Goal: Information Seeking & Learning: Learn about a topic

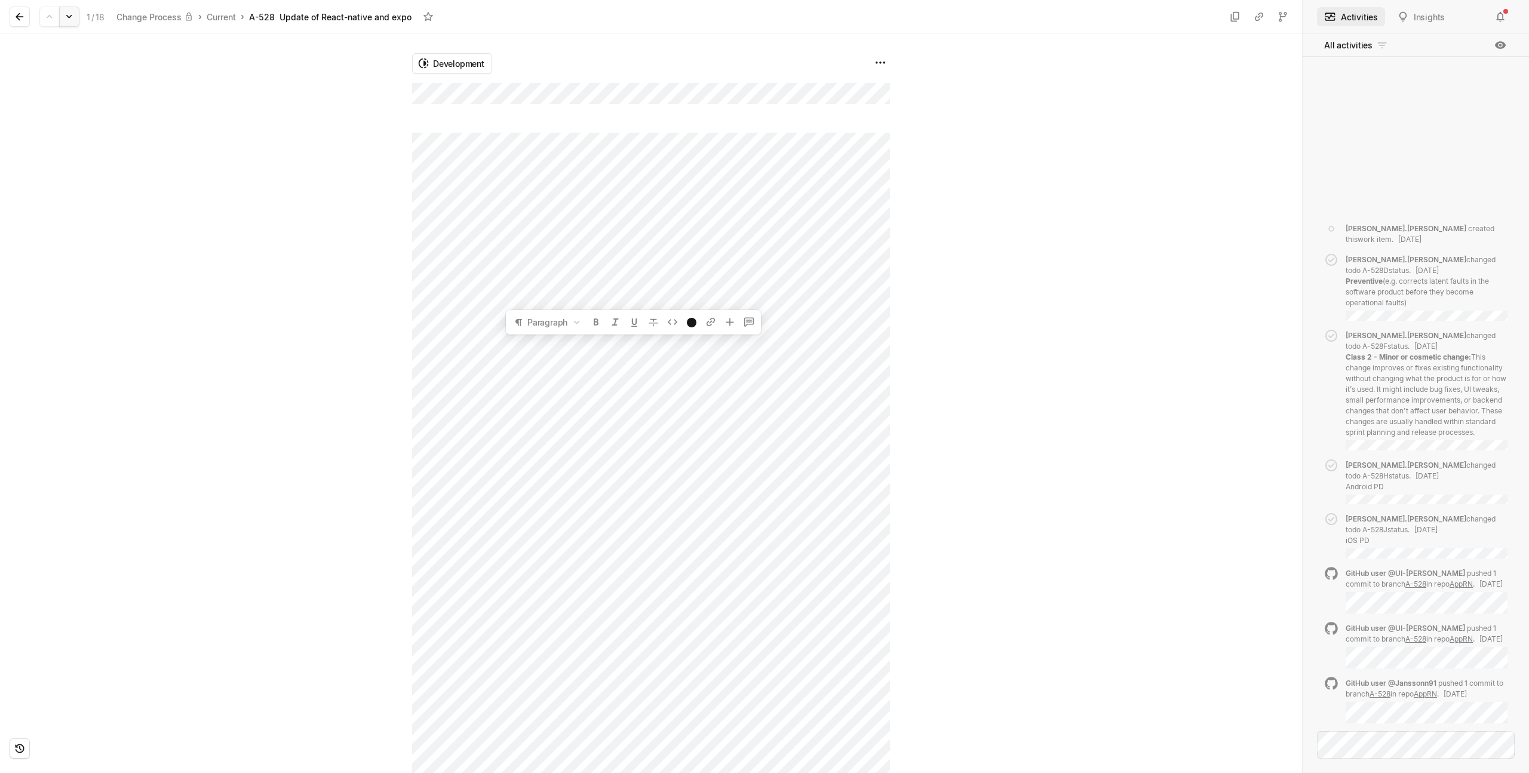
click at [67, 19] on icon at bounding box center [69, 17] width 12 height 12
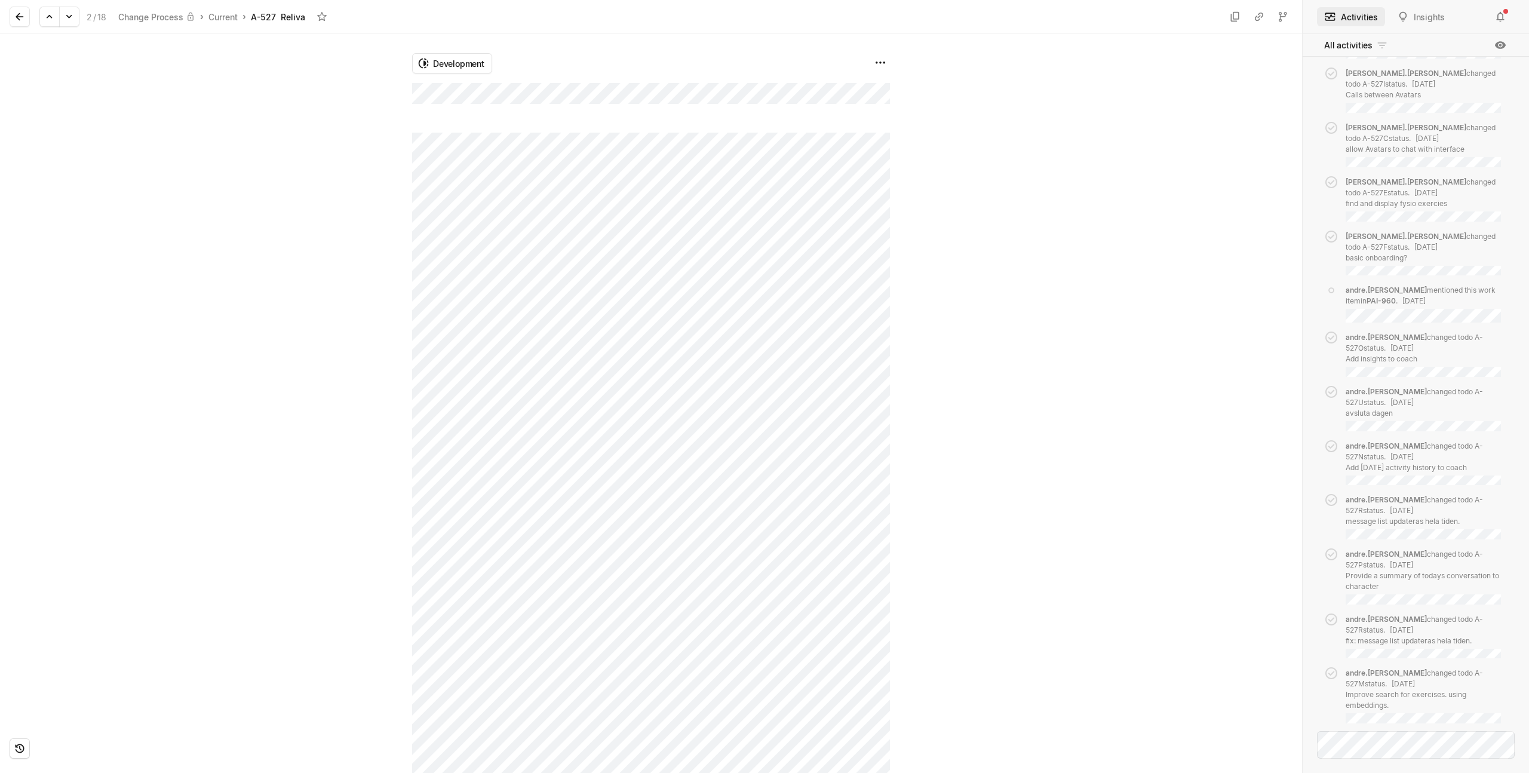
click at [139, 119] on div at bounding box center [206, 403] width 412 height 739
click at [69, 18] on icon at bounding box center [69, 17] width 12 height 12
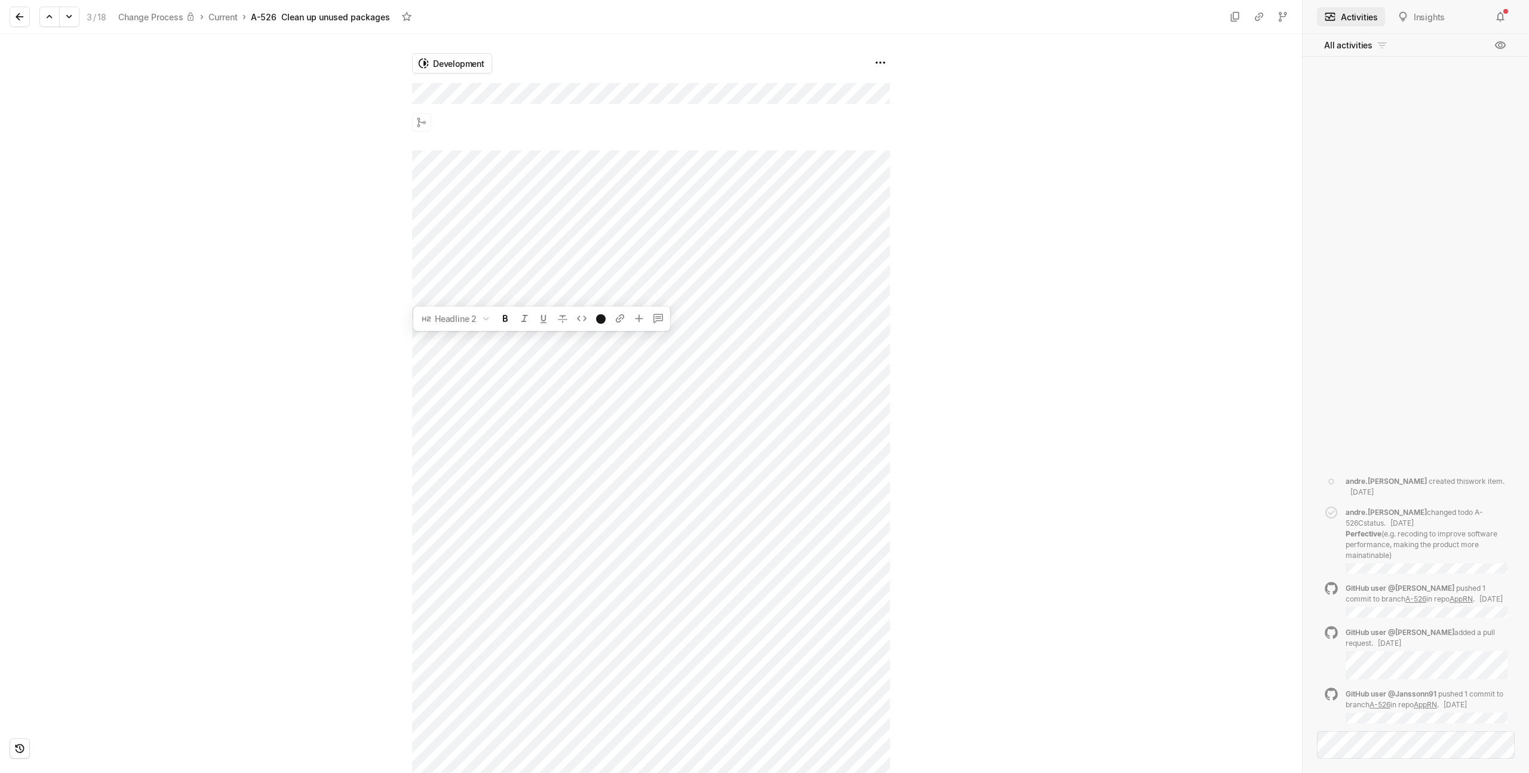
click at [57, 59] on div at bounding box center [206, 403] width 412 height 739
click at [71, 19] on icon at bounding box center [69, 17] width 12 height 12
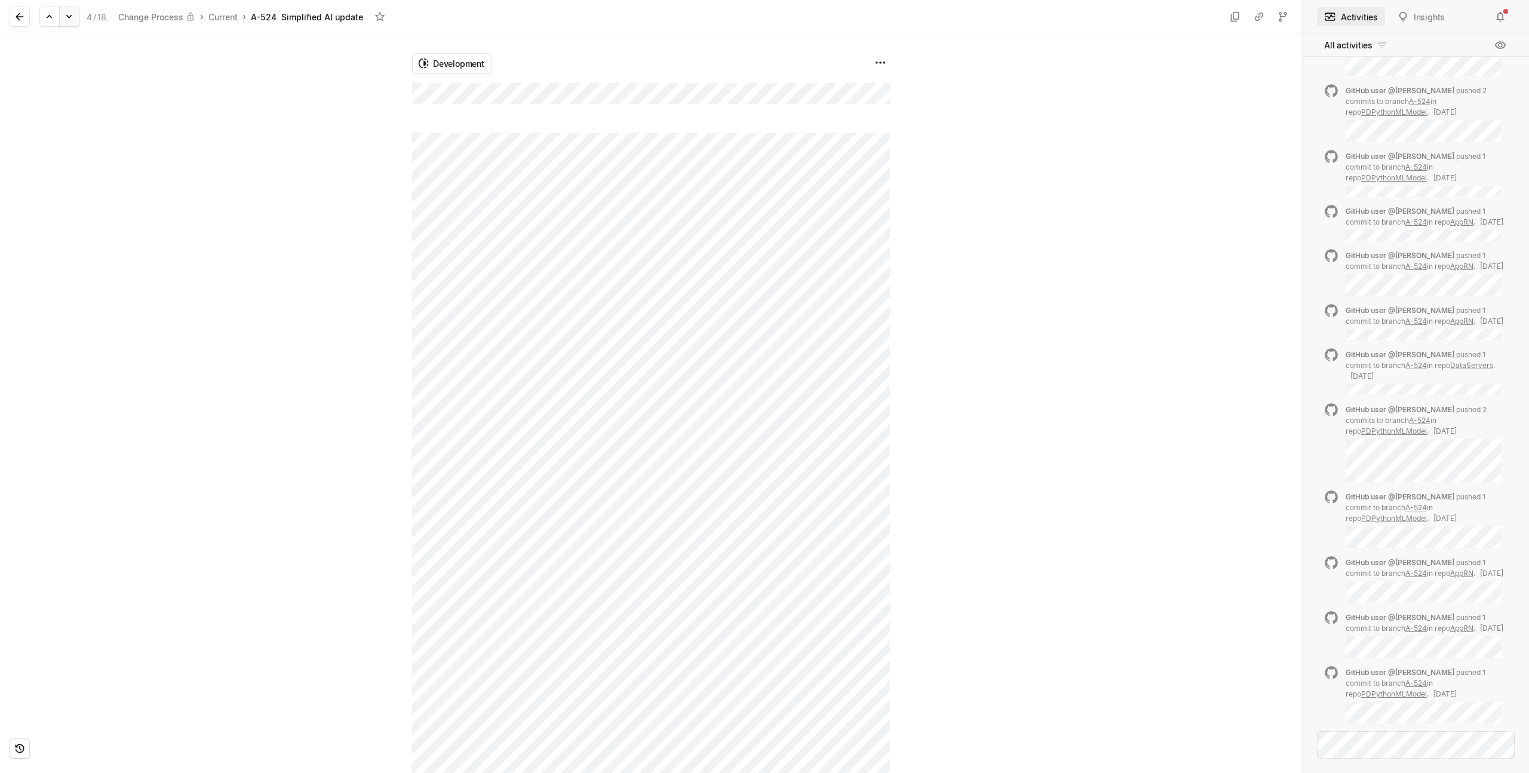
click at [69, 20] on icon at bounding box center [69, 17] width 12 height 12
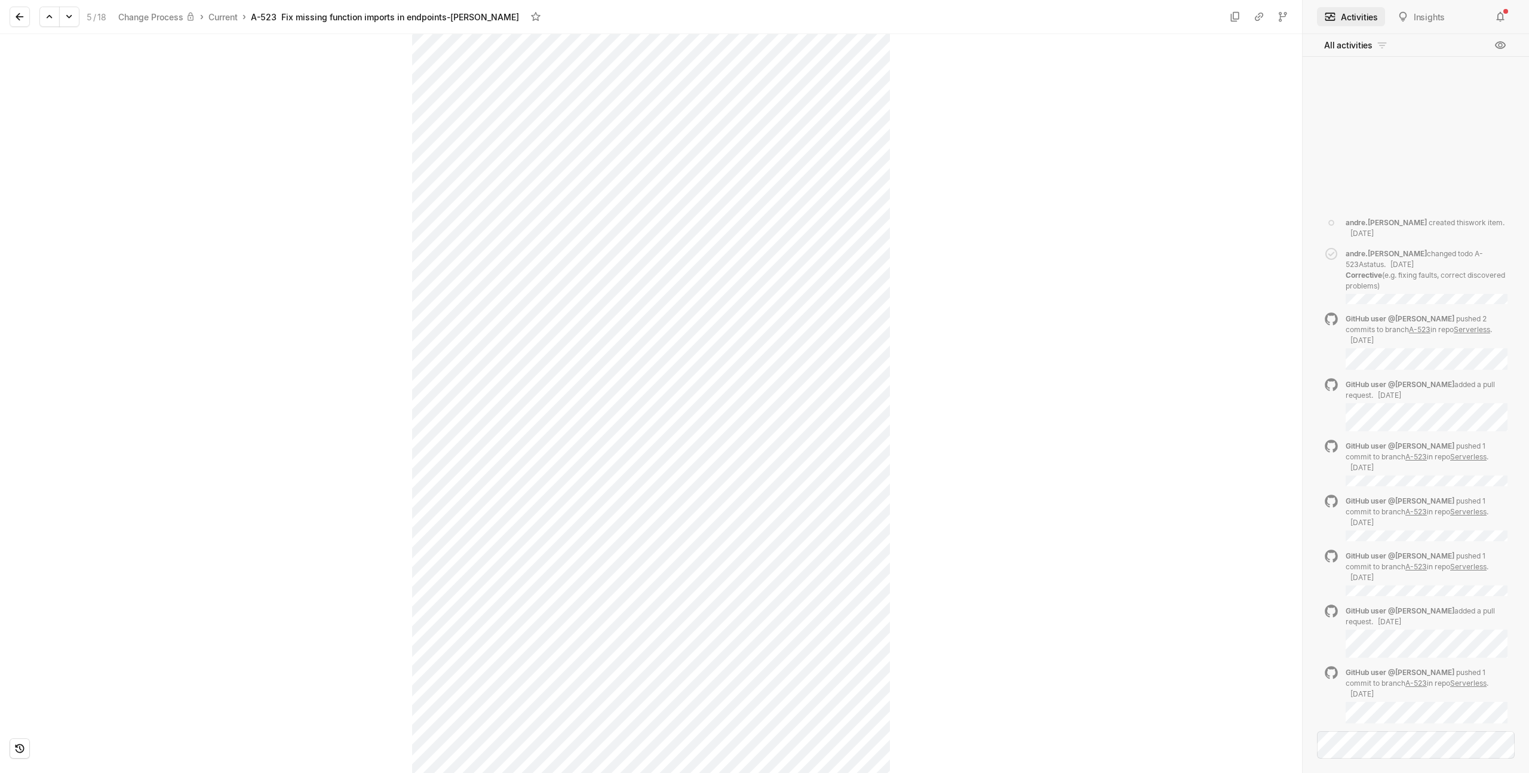
scroll to position [1115, 0]
click at [1203, 552] on div "Development" at bounding box center [651, 403] width 1302 height 739
click at [24, 14] on icon at bounding box center [20, 17] width 12 height 12
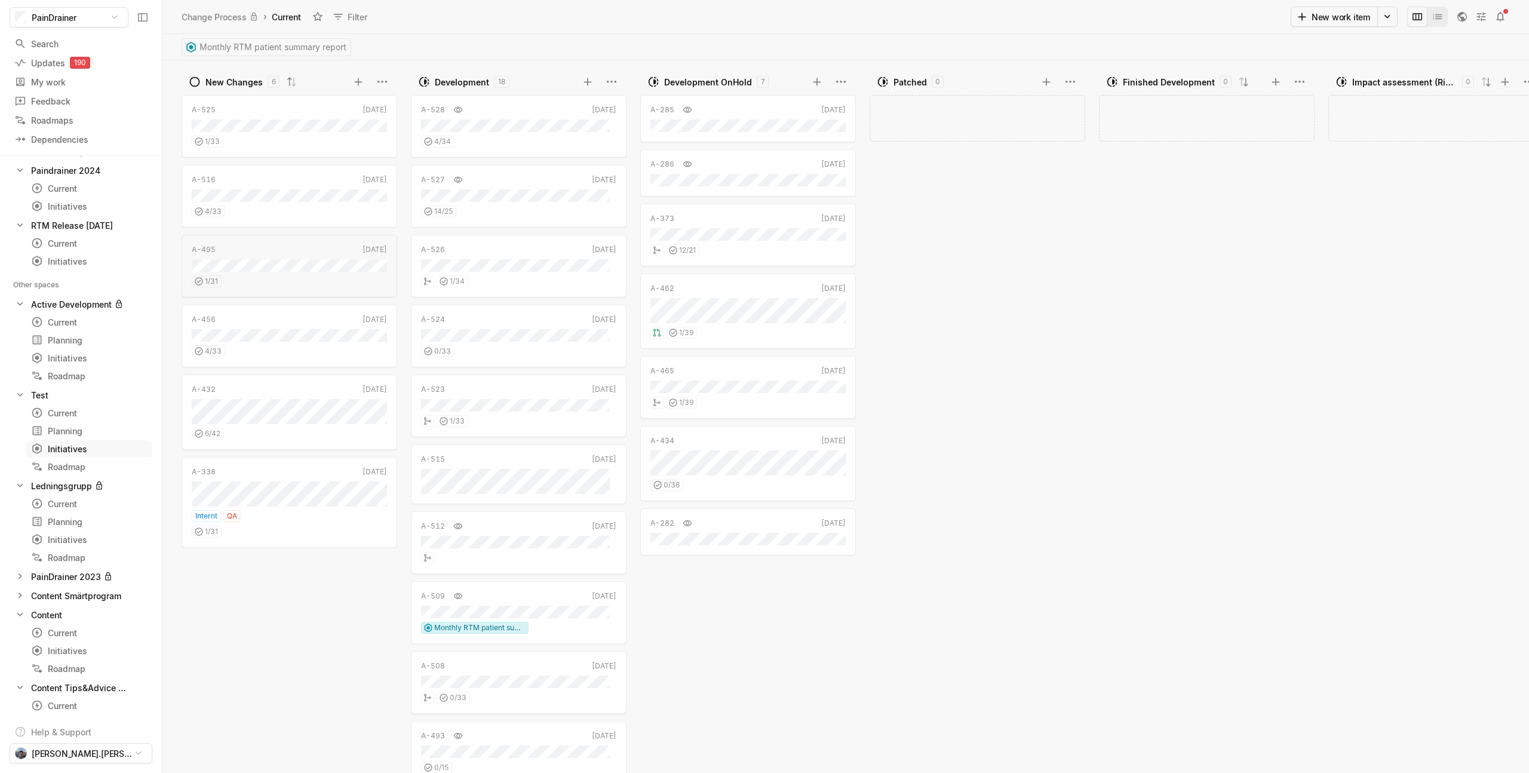
scroll to position [206, 0]
click at [87, 534] on div "Current" at bounding box center [67, 537] width 73 height 13
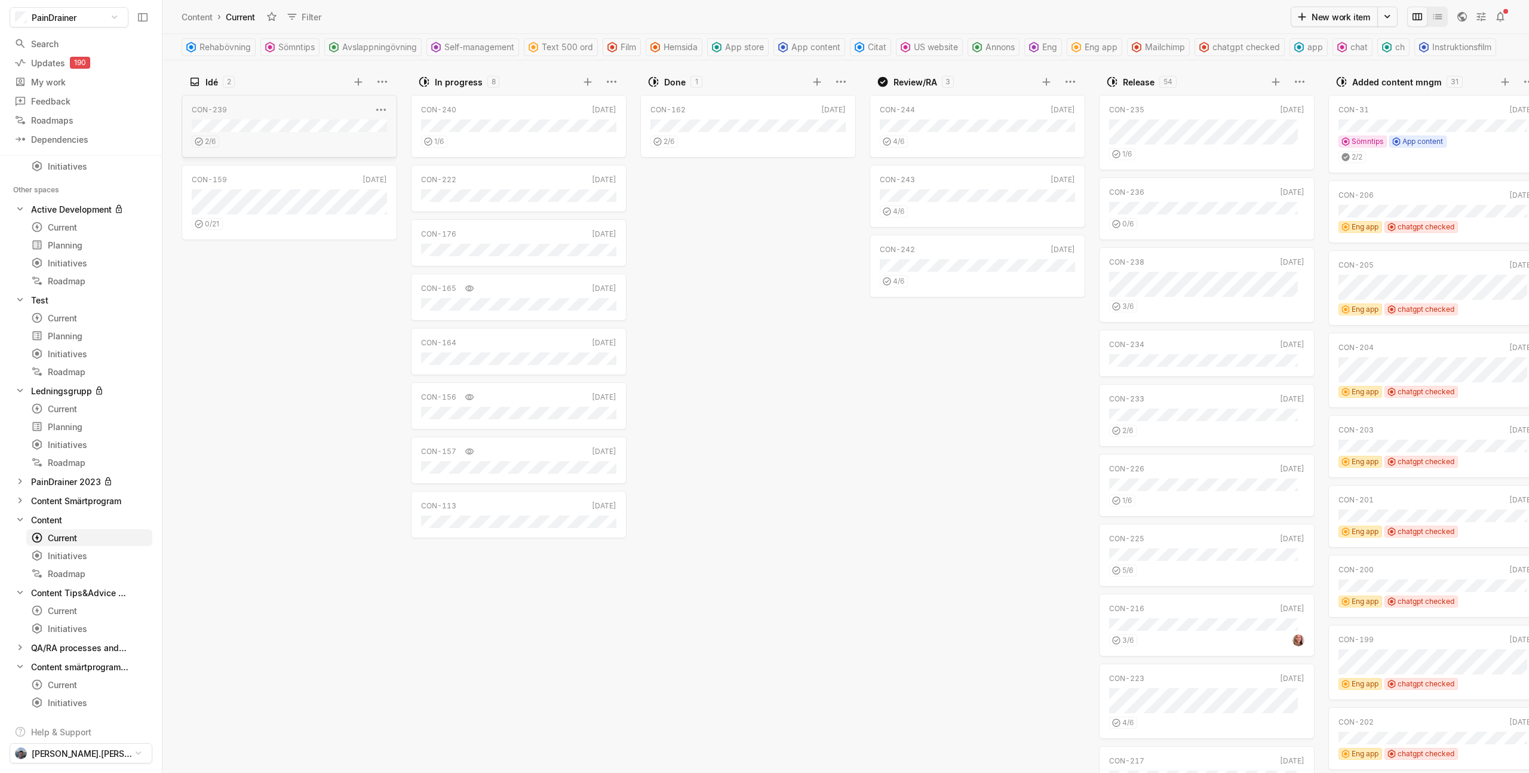
click at [266, 144] on div "2 / 6" at bounding box center [289, 140] width 195 height 16
click at [137, 521] on html "PainDrainer Search / Updates 190 g then u My work = Feedback g then f Roadmaps …" at bounding box center [764, 386] width 1529 height 773
click at [167, 543] on icon at bounding box center [161, 547] width 12 height 12
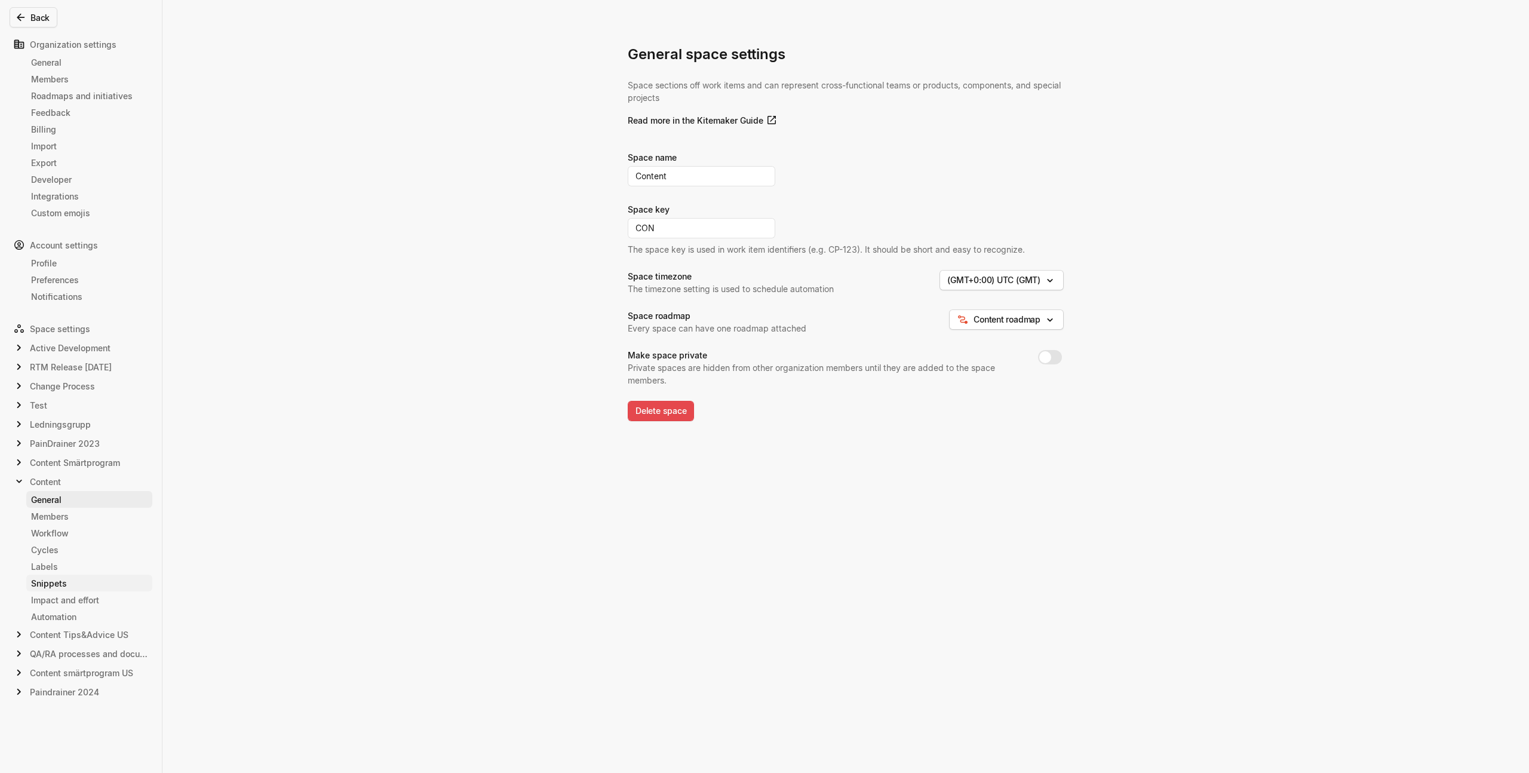
drag, startPoint x: 67, startPoint y: 580, endPoint x: 106, endPoint y: 574, distance: 38.7
click at [67, 580] on div "Snippets" at bounding box center [89, 583] width 116 height 13
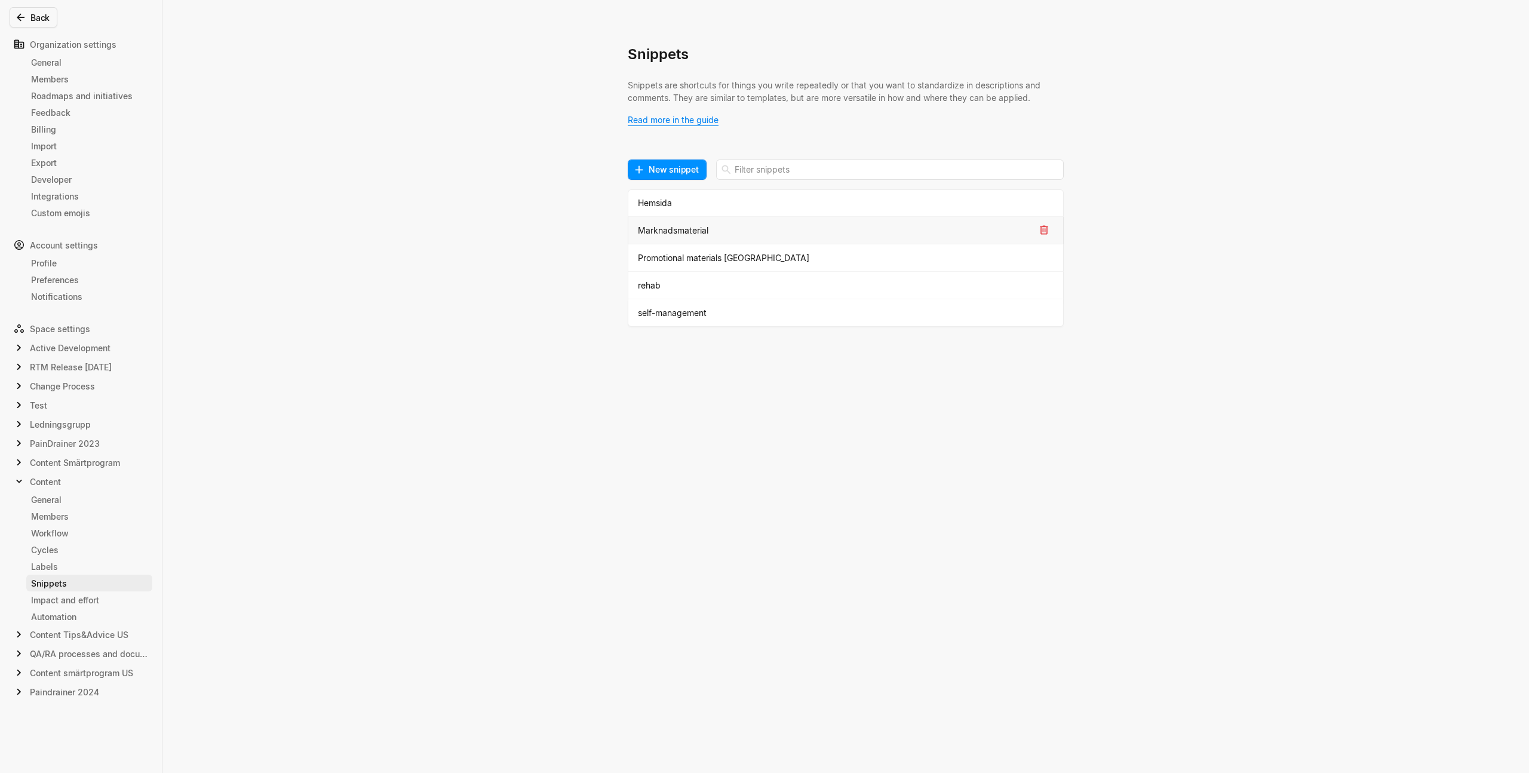
click at [734, 231] on div "Marknadsmaterial" at bounding box center [836, 230] width 397 height 13
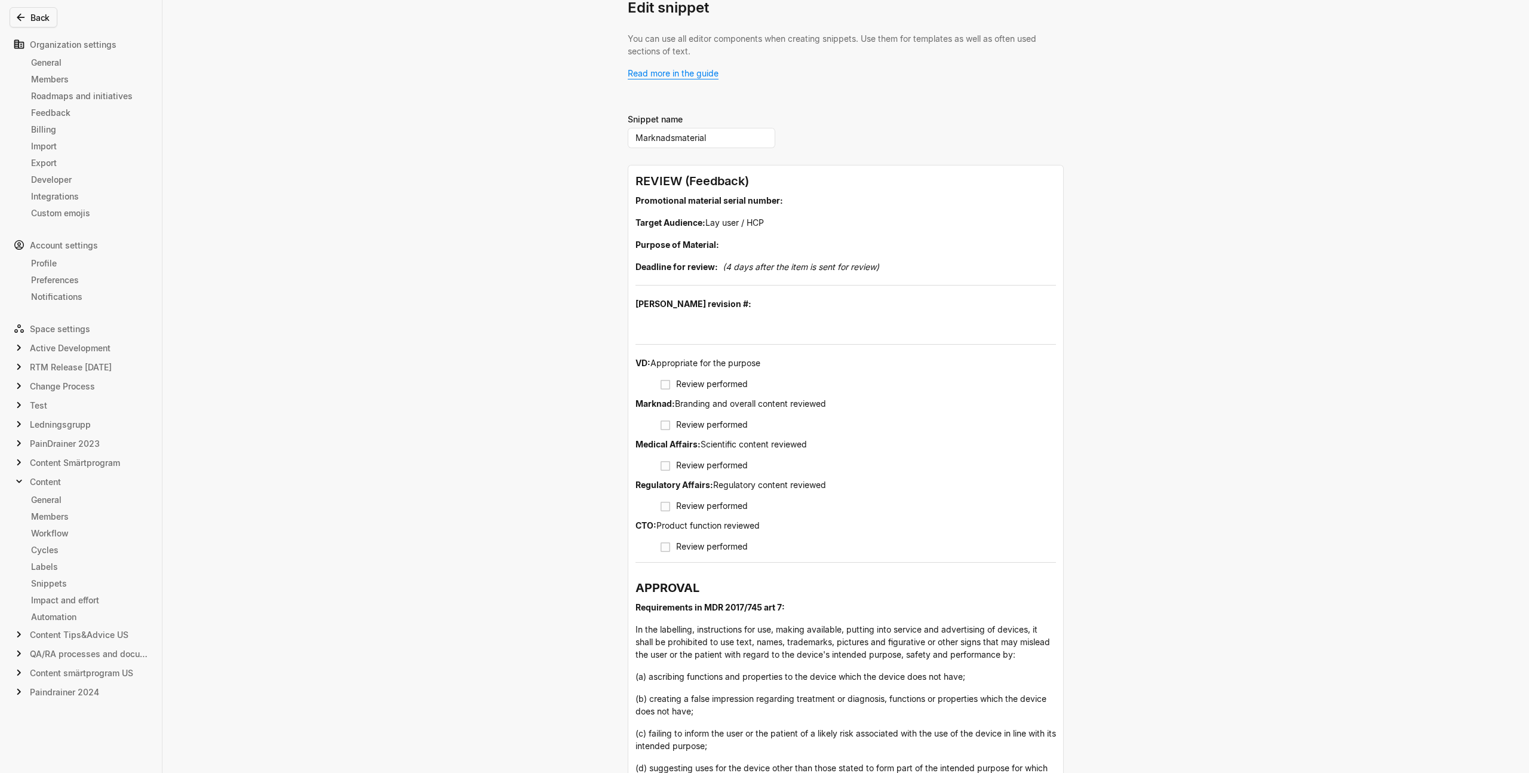
scroll to position [197, 0]
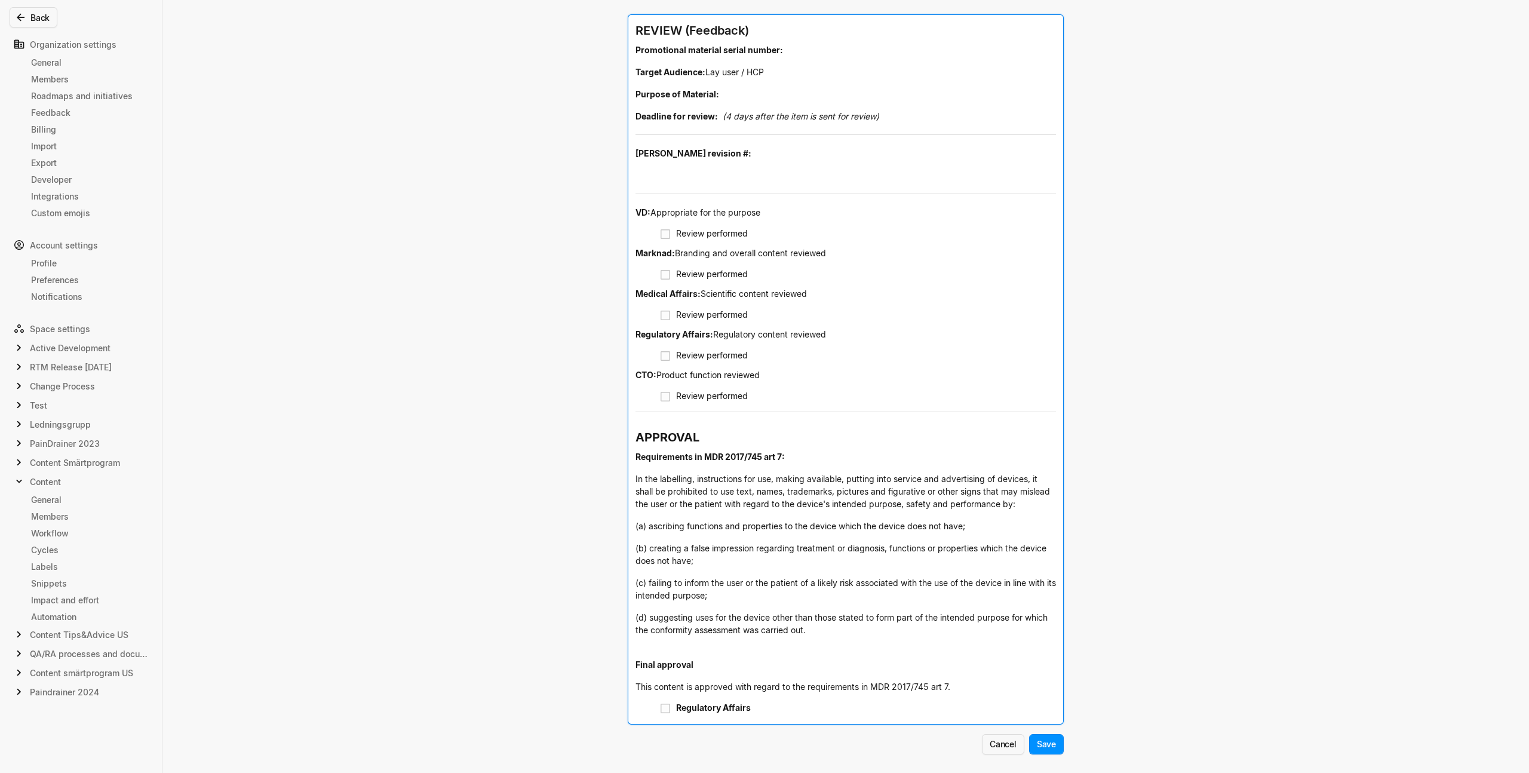
click at [501, 292] on div "Edit snippet You can use all editor components when creating snippets. Use them…" at bounding box center [764, 386] width 1529 height 773
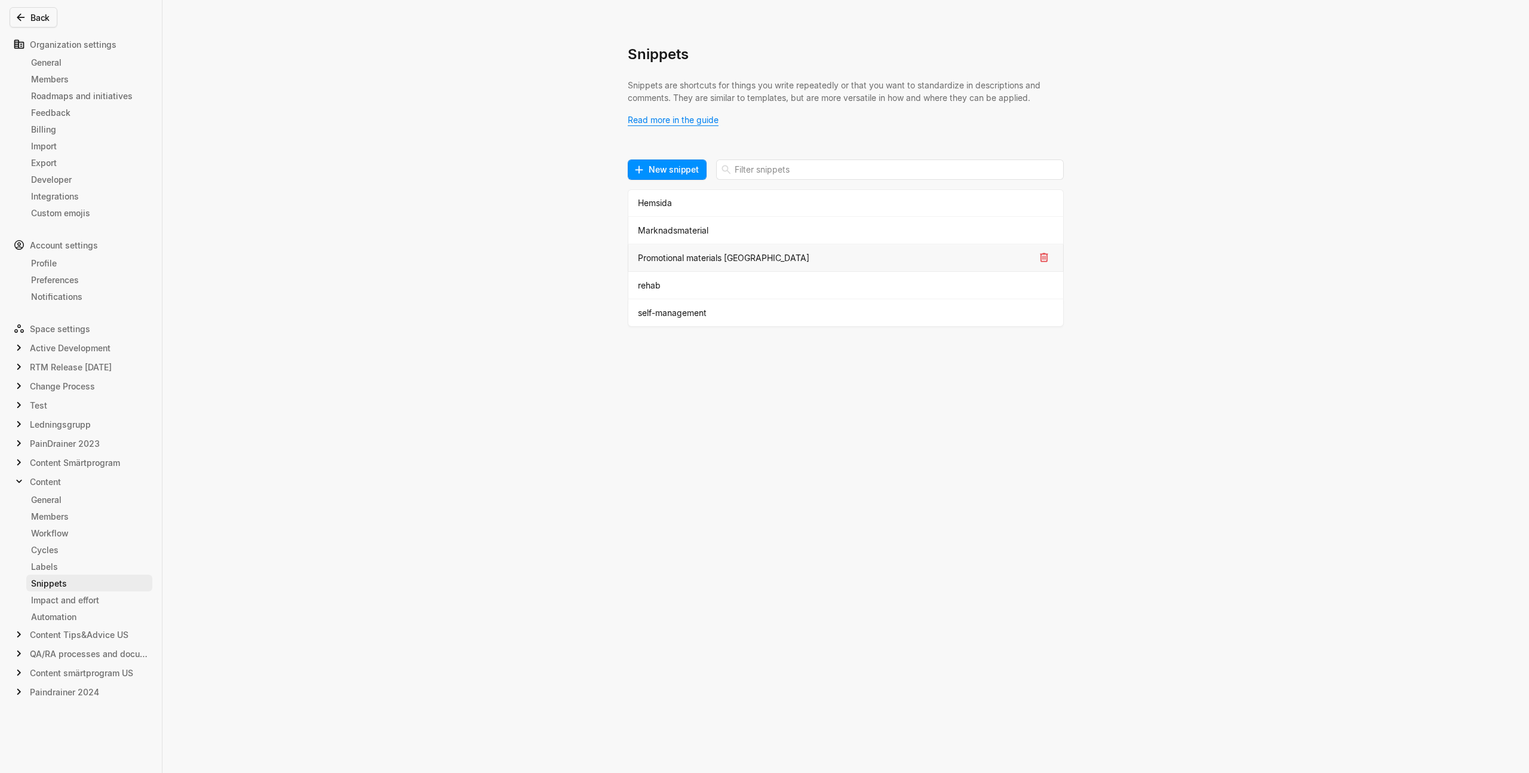
click at [702, 260] on div "Promotional materials [GEOGRAPHIC_DATA]" at bounding box center [836, 257] width 397 height 13
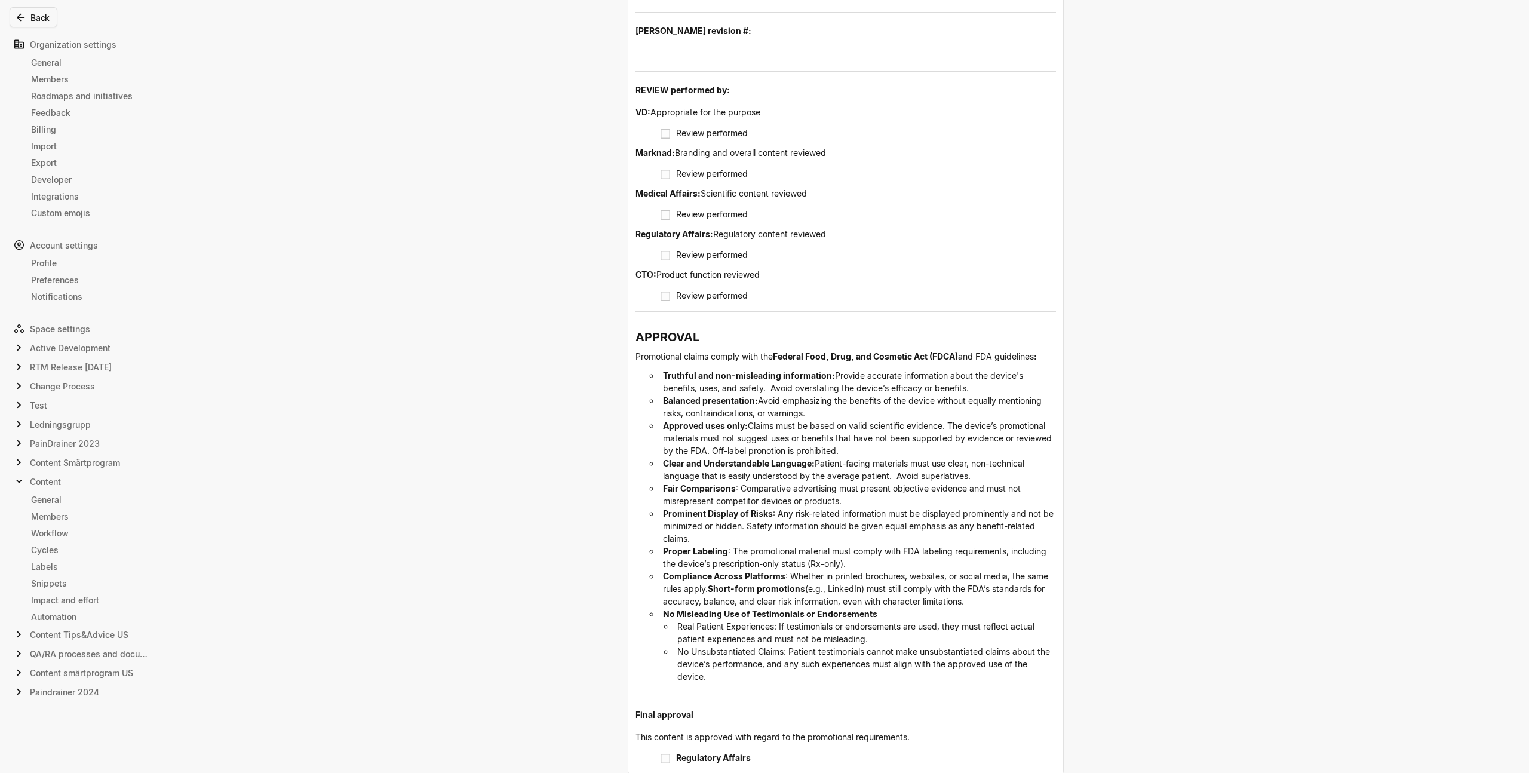
scroll to position [349, 0]
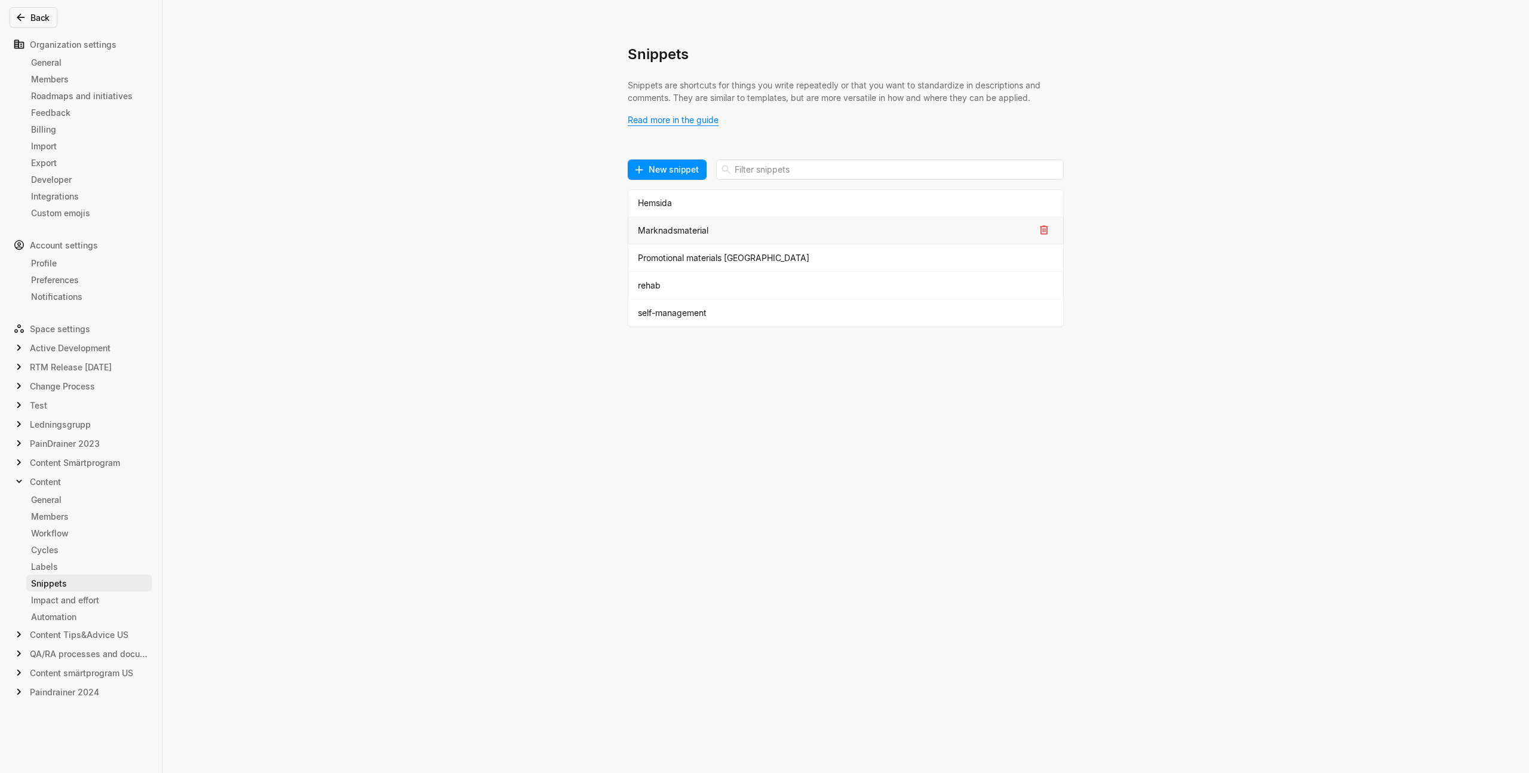
click at [679, 230] on div "Marknadsmaterial" at bounding box center [836, 230] width 397 height 13
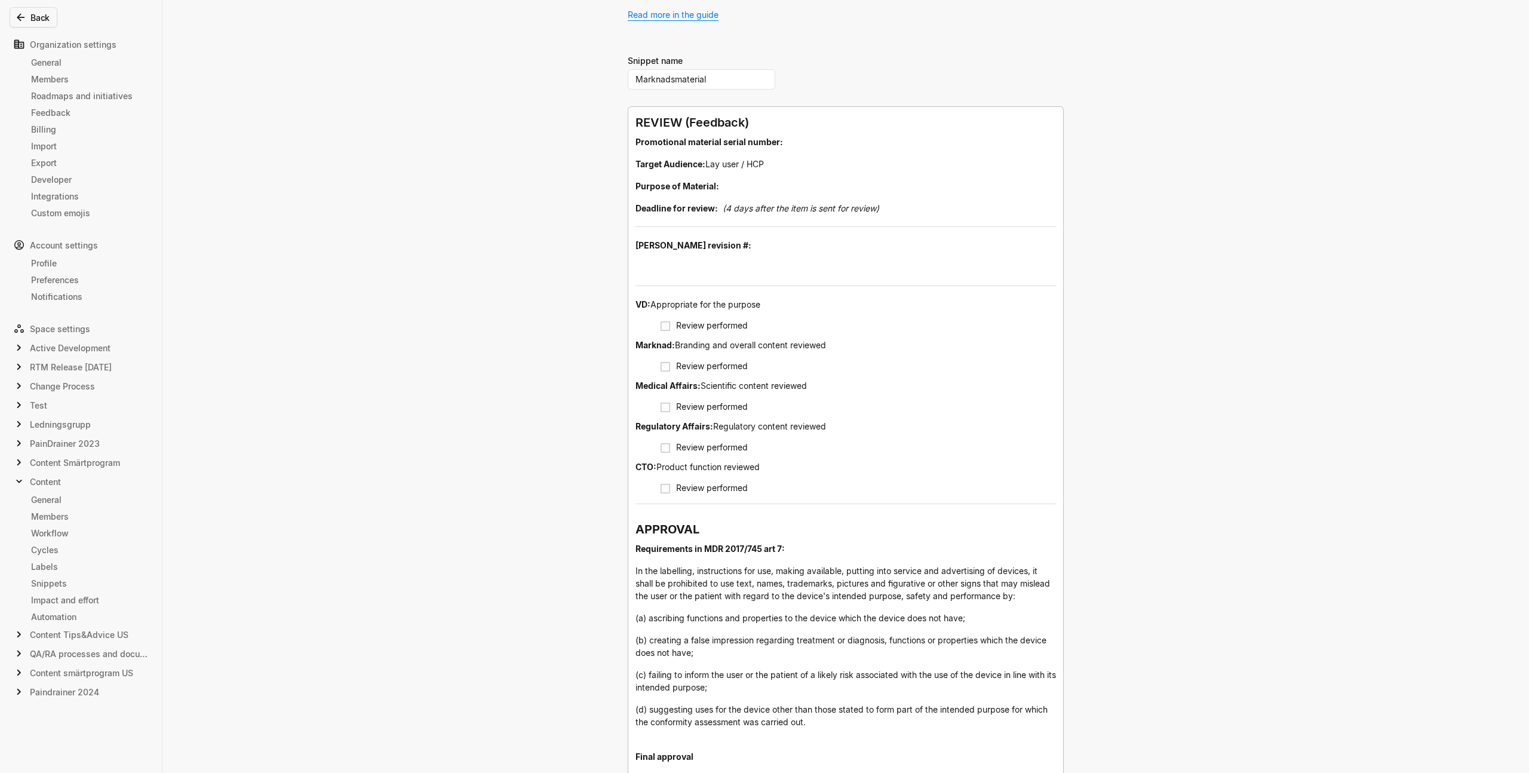
scroll to position [198, 0]
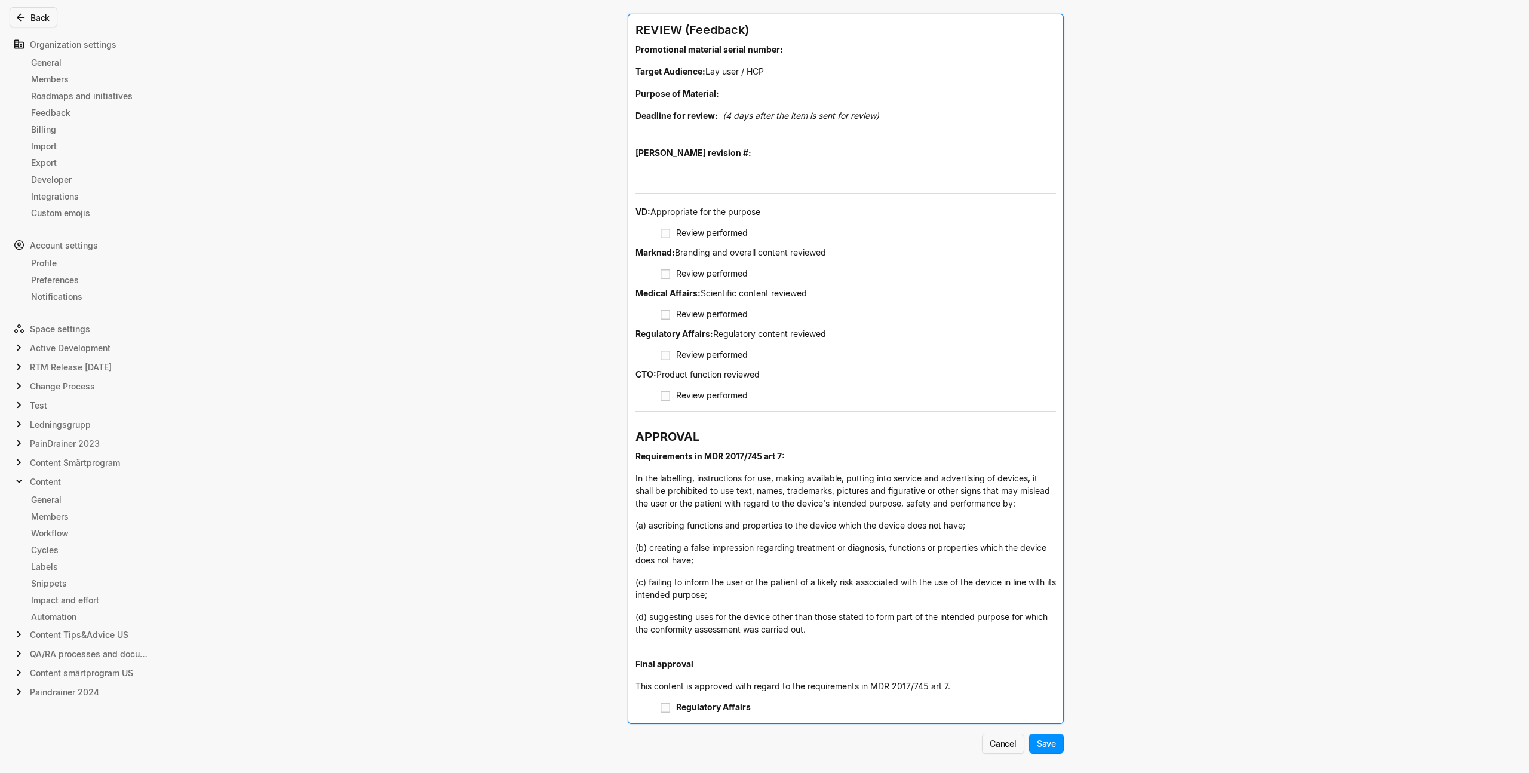
click at [355, 536] on div "Edit snippet You can use all editor components when creating snippets. Use them…" at bounding box center [764, 386] width 1529 height 773
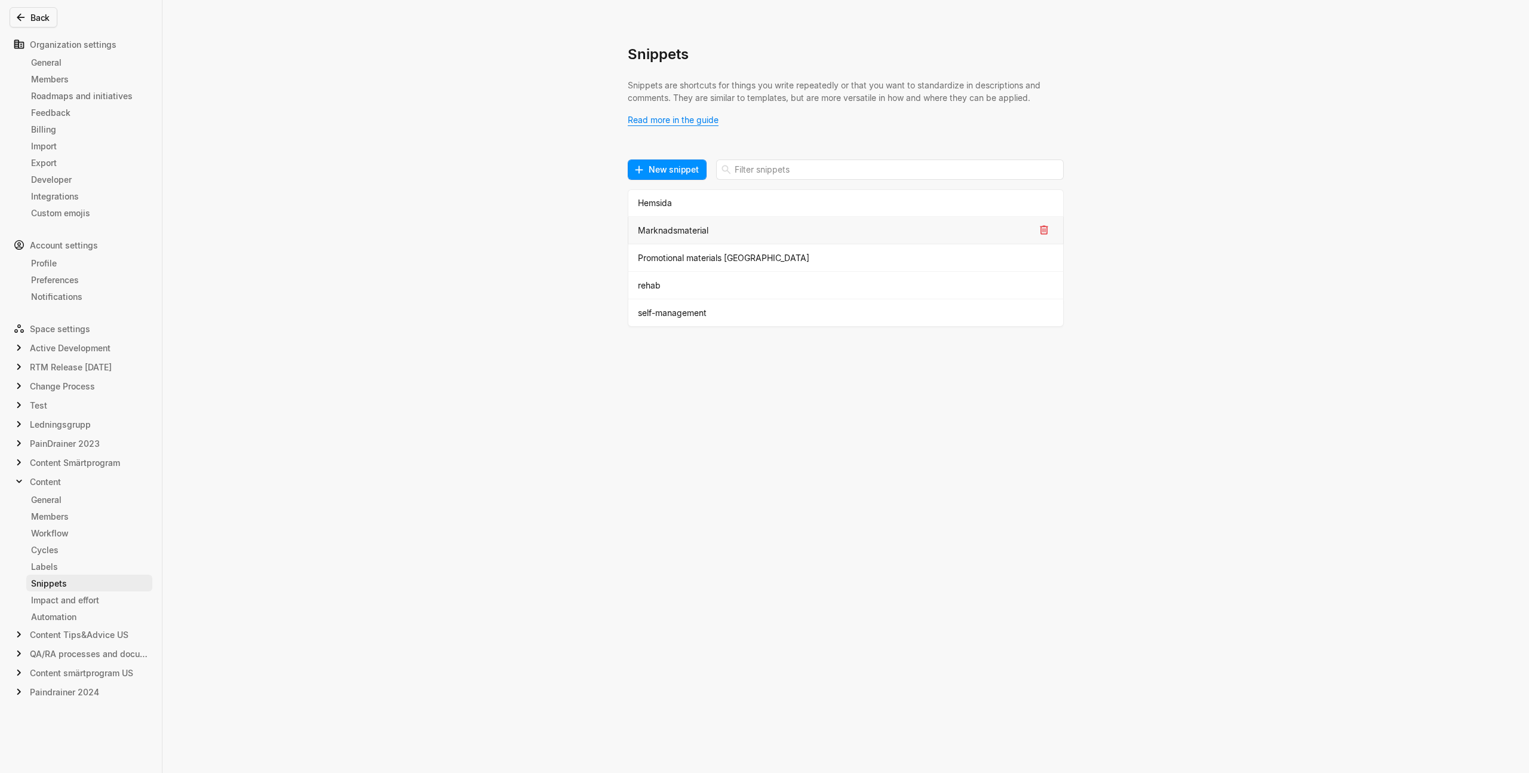
click at [674, 227] on div "Marknadsmaterial" at bounding box center [836, 230] width 397 height 13
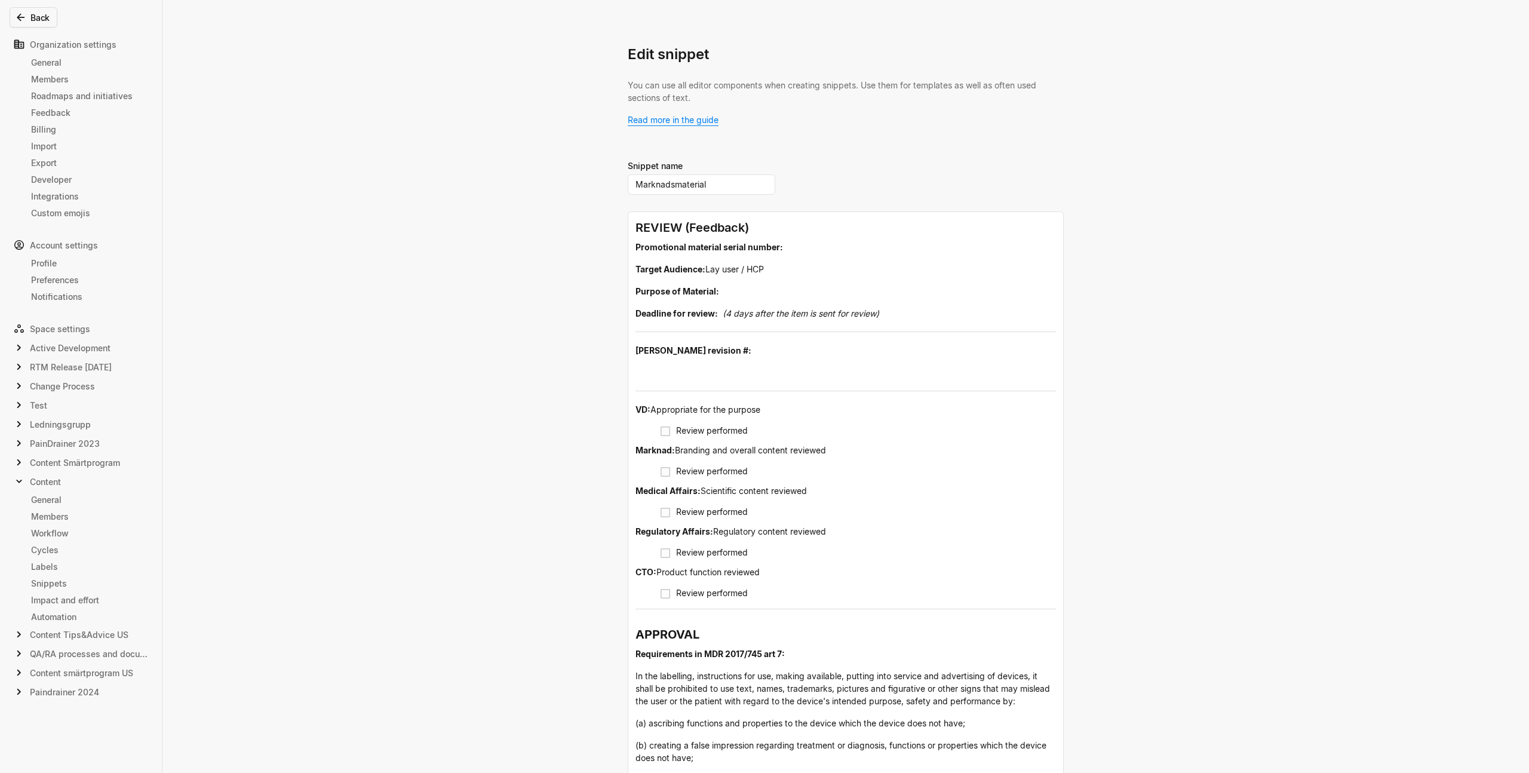
scroll to position [198, 0]
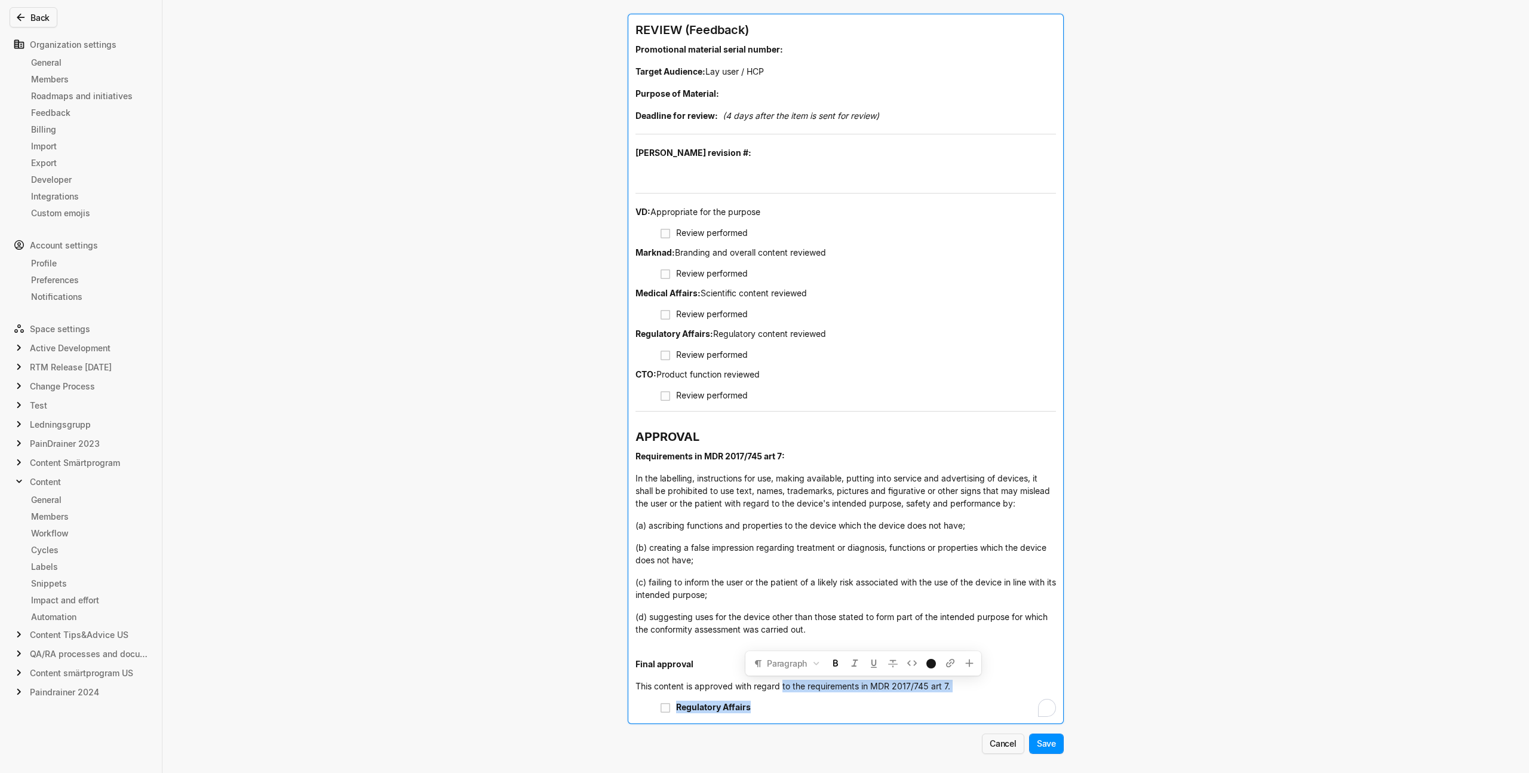
click at [780, 683] on div "REVIEW (Feedback) Promotional material serial number: Target Audience: Lay user…" at bounding box center [845, 368] width 435 height 709
click at [990, 697] on ul "Regulatory Affairs" at bounding box center [845, 707] width 420 height 20
click at [969, 686] on div "This content is approved with regard to the requirements in MDR 2017/745 art 7." at bounding box center [845, 686] width 420 height 22
click at [877, 619] on span "(d) suggesting uses for the device other than those stated to form part of the …" at bounding box center [842, 622] width 414 height 23
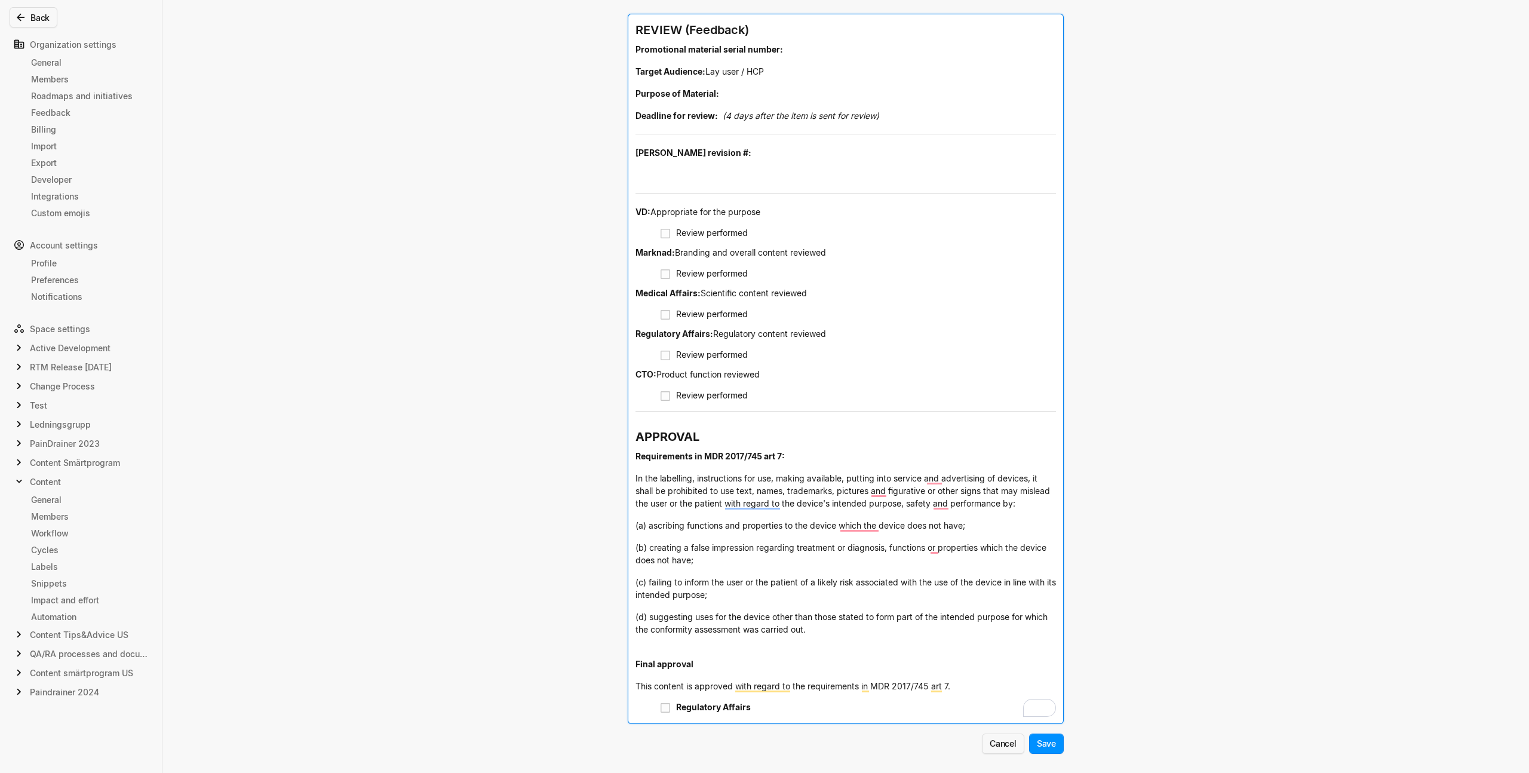
click at [944, 683] on span "This content is approved with regard to the requirements in MDR 2017/745 art 7." at bounding box center [792, 686] width 315 height 10
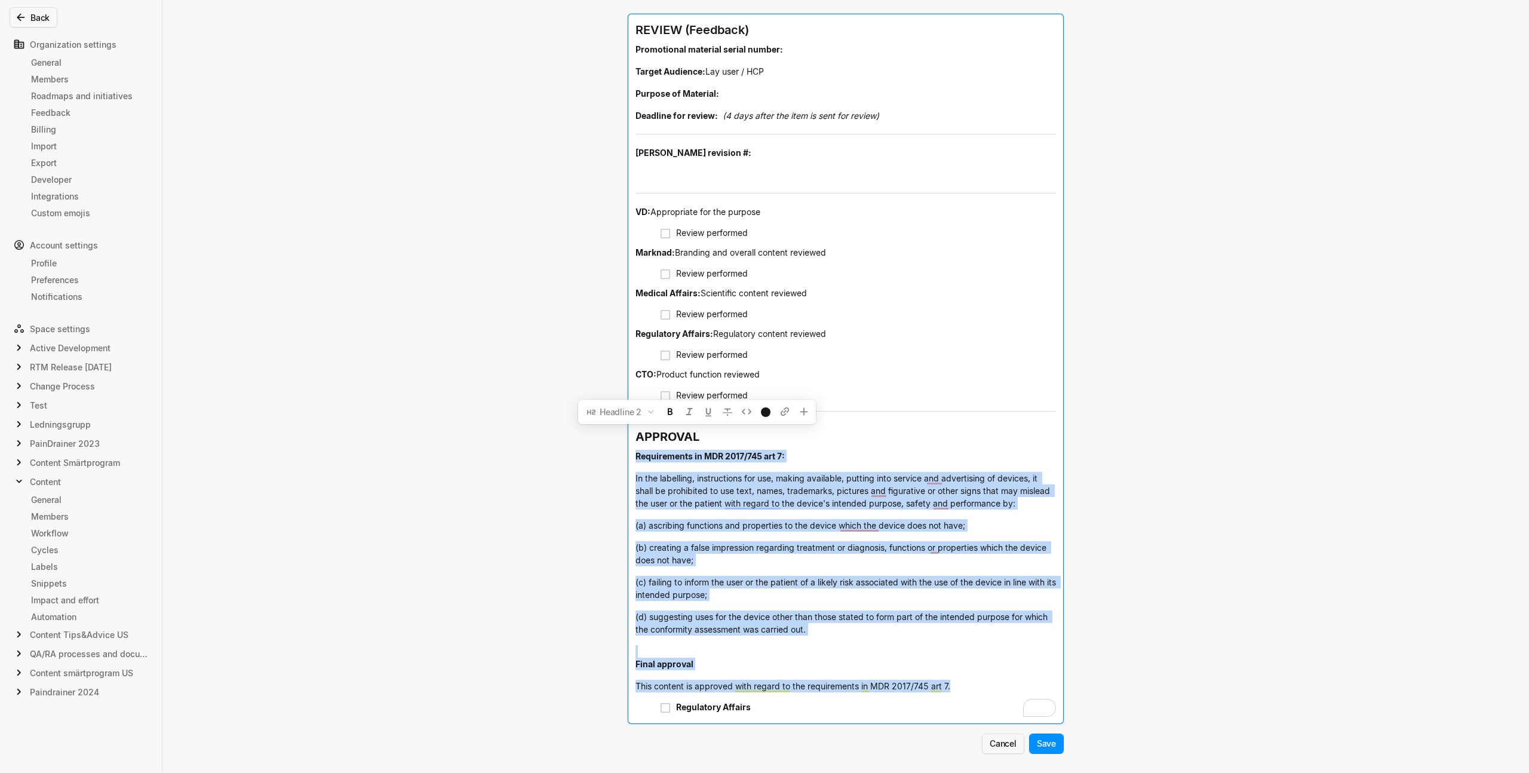
drag, startPoint x: 954, startPoint y: 687, endPoint x: 637, endPoint y: 445, distance: 398.4
click at [637, 445] on div "REVIEW (Feedback) Promotional material serial number: Target Audience: Lay user…" at bounding box center [845, 368] width 435 height 709
click at [404, 500] on div "Edit snippet You can use all editor components when creating snippets. Use them…" at bounding box center [764, 386] width 1529 height 773
drag, startPoint x: 964, startPoint y: 686, endPoint x: 639, endPoint y: 464, distance: 393.2
click at [639, 464] on div "REVIEW (Feedback) Promotional material serial number: Target Audience: Lay user…" at bounding box center [845, 368] width 435 height 709
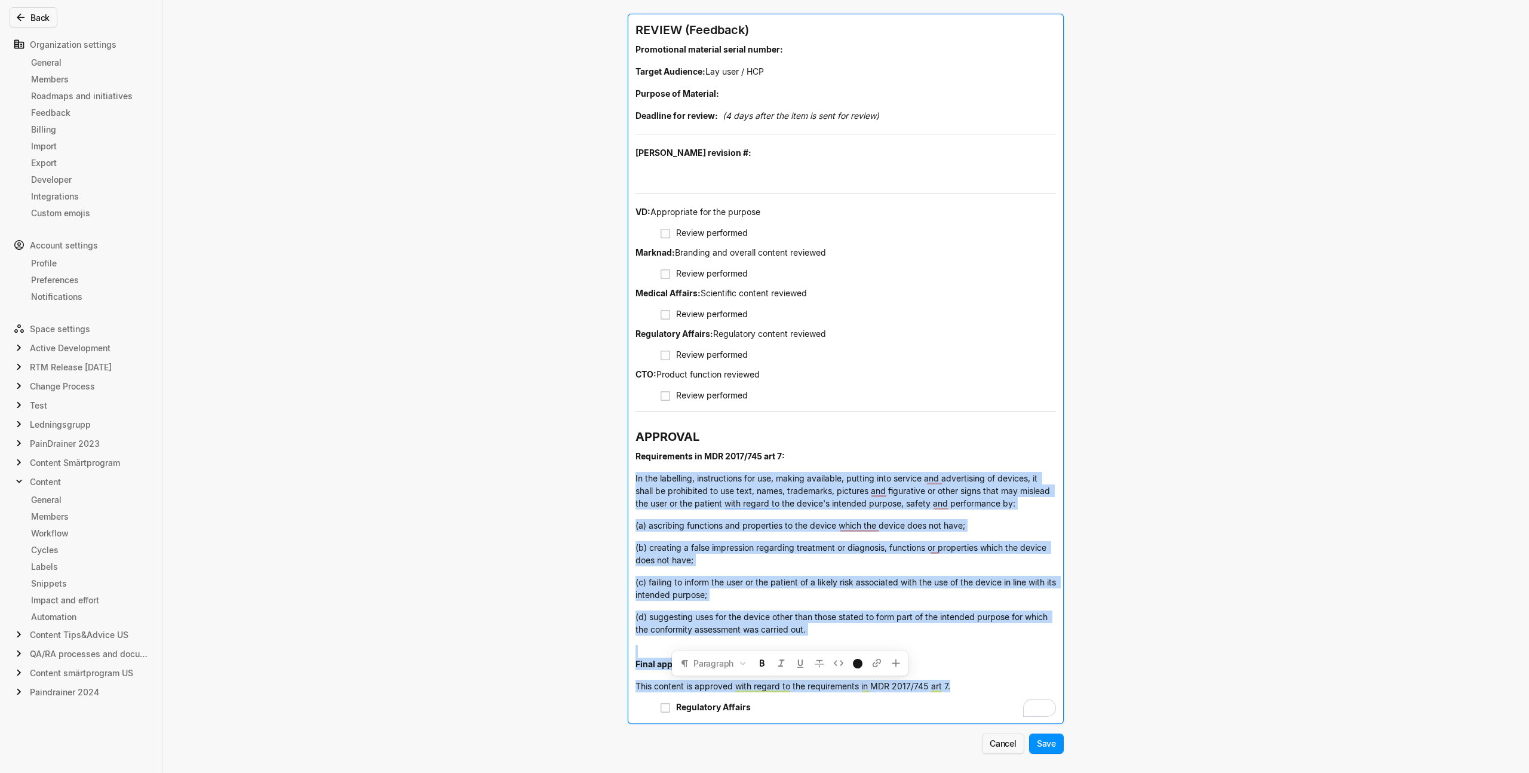
click at [861, 631] on div "(d) suggesting uses for the device other than those stated to form part of the …" at bounding box center [845, 623] width 420 height 35
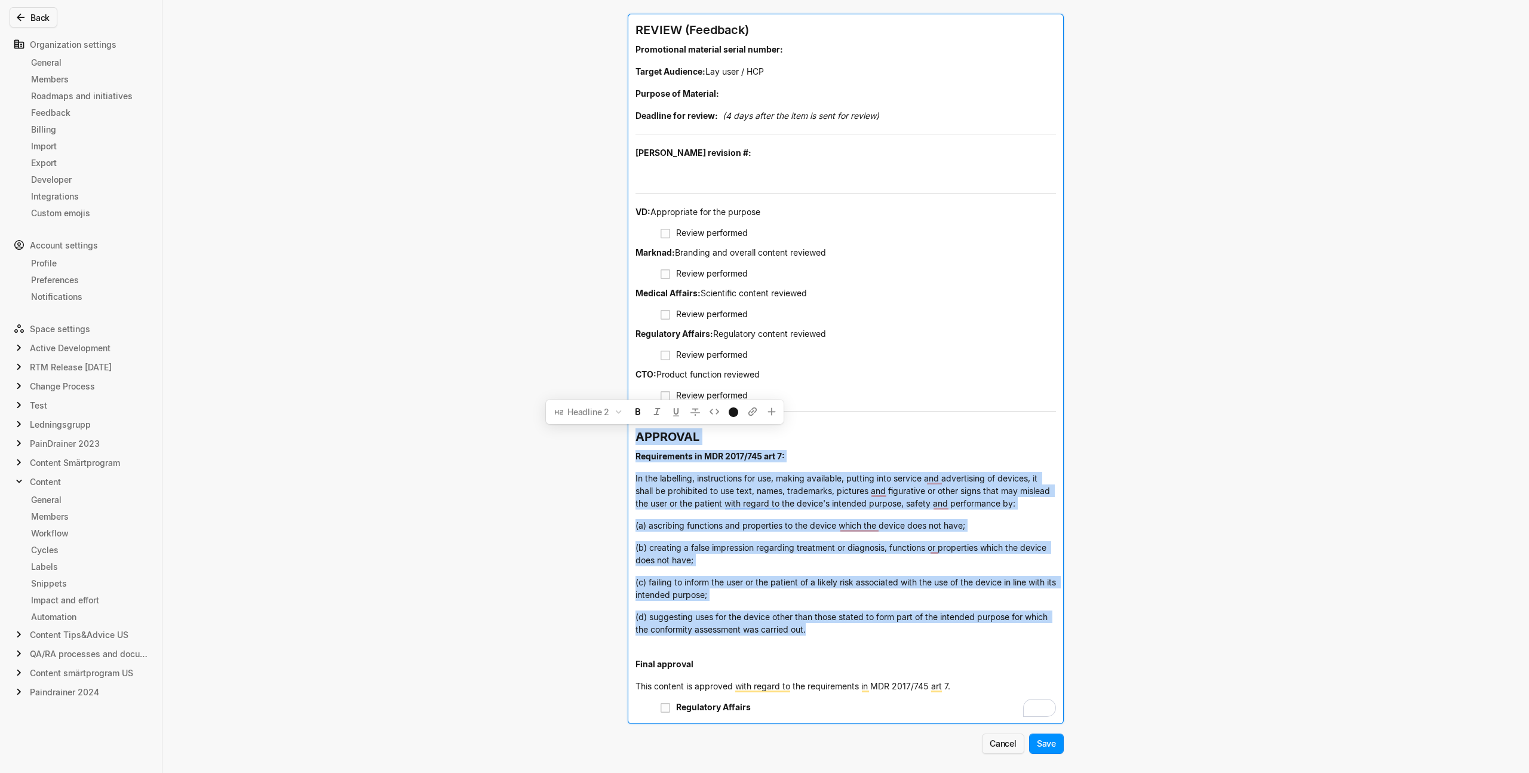
drag, startPoint x: 691, startPoint y: 547, endPoint x: 632, endPoint y: 437, distance: 125.0
click at [632, 437] on div "REVIEW (Feedback) Promotional material serial number: Target Audience: Lay user…" at bounding box center [845, 368] width 435 height 709
copy div "APPROVAL Requirements in MDR 2017/745 art 7: In the labelling, instructions for…"
drag, startPoint x: 831, startPoint y: 634, endPoint x: 635, endPoint y: 438, distance: 277.0
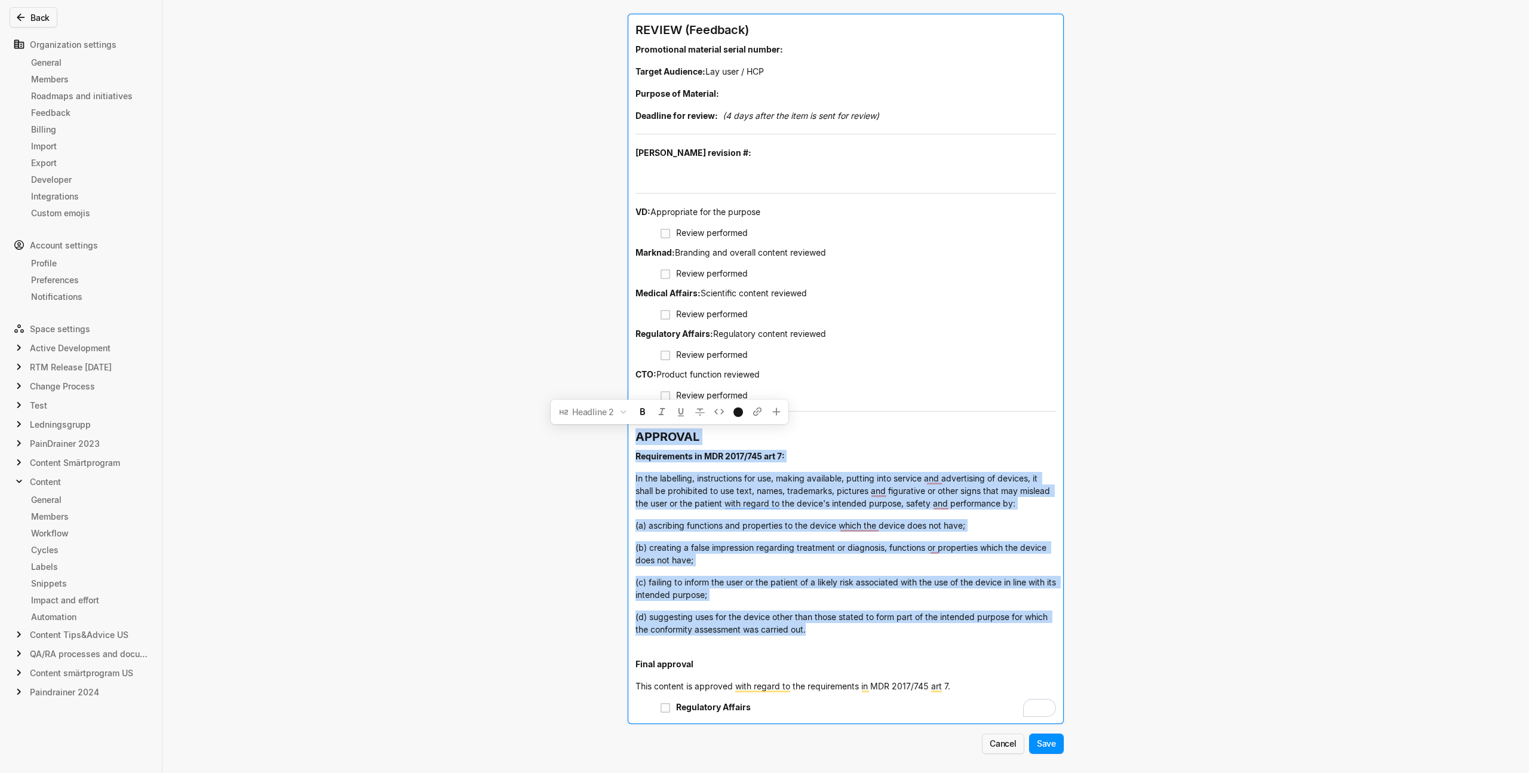
click at [635, 438] on div "REVIEW (Feedback) Promotional material serial number: Target Audience: Lay user…" at bounding box center [845, 368] width 435 height 709
copy div "APPROVAL Requirements in MDR 2017/745 art 7: In the labelling, instructions for…"
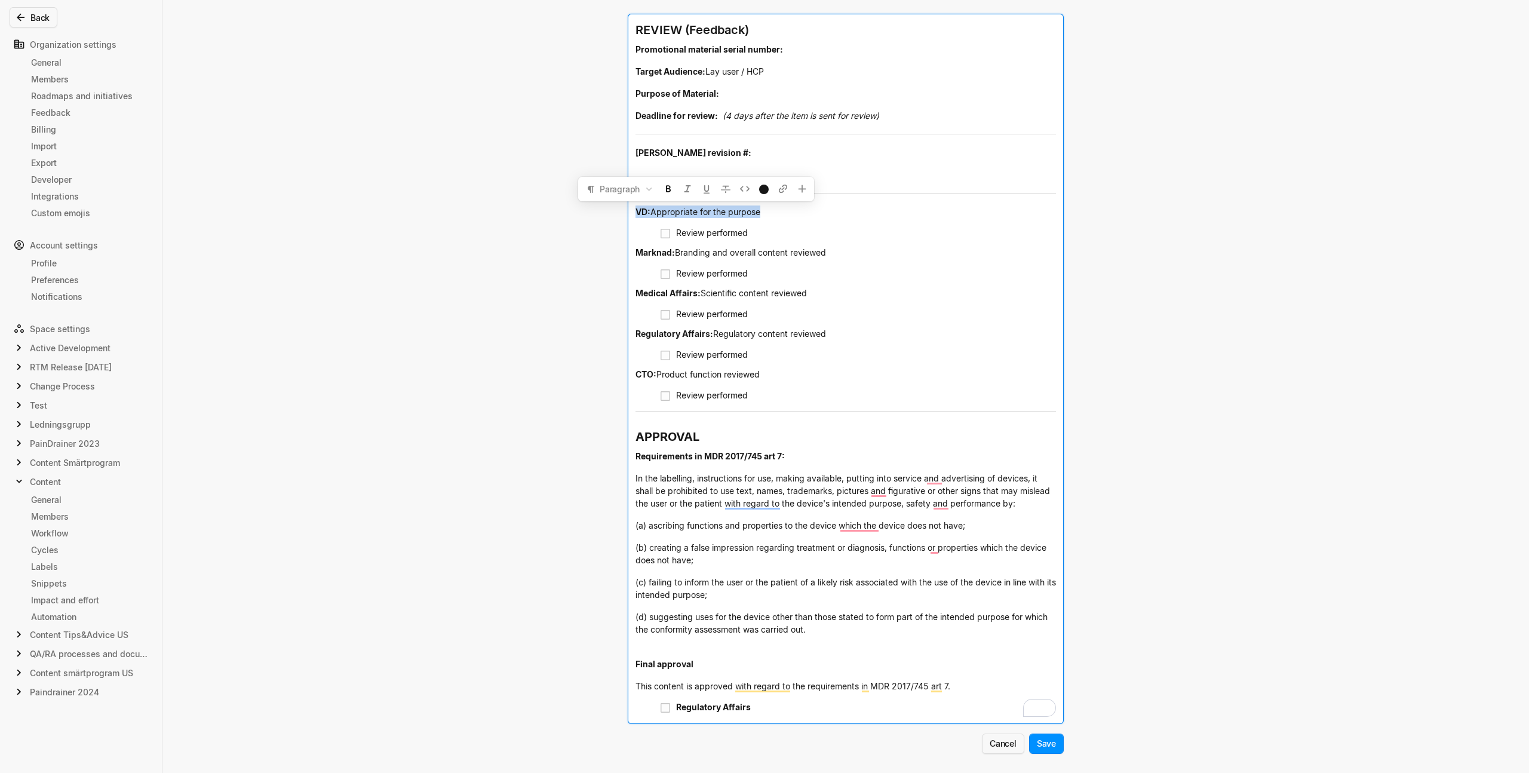
drag, startPoint x: 651, startPoint y: 207, endPoint x: 626, endPoint y: 214, distance: 26.1
click at [626, 214] on div "Back Organization settings General Members Roadmaps and initiatives Feedback Bi…" at bounding box center [764, 386] width 1529 height 773
copy div "VD: Appropriate for the purpose"
drag, startPoint x: 838, startPoint y: 253, endPoint x: 671, endPoint y: 253, distance: 166.6
click at [671, 253] on div "Marknad: Branding and overall content reviewed" at bounding box center [845, 252] width 420 height 21
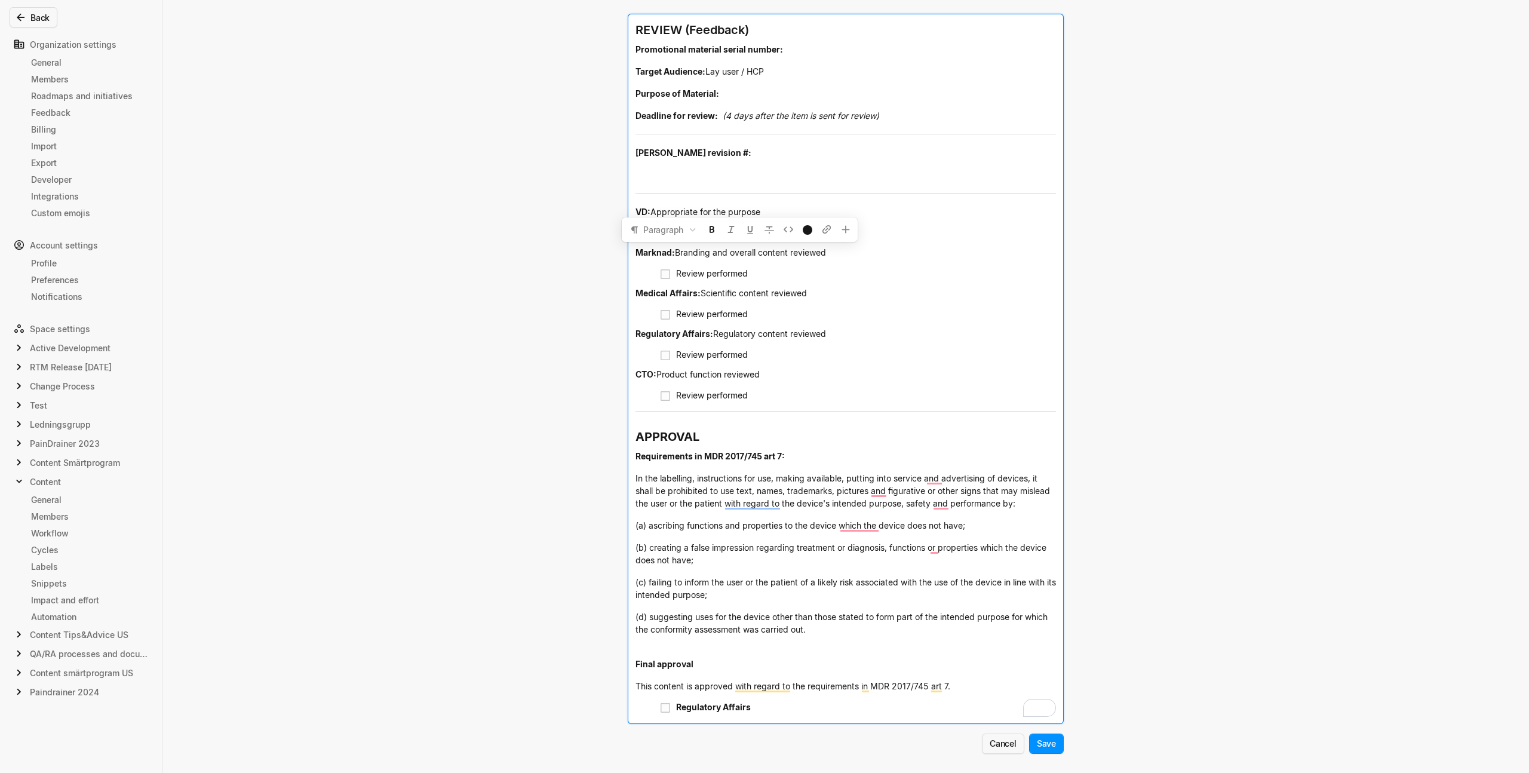
drag, startPoint x: 687, startPoint y: 268, endPoint x: 682, endPoint y: 262, distance: 8.5
click at [687, 268] on span "Review performed" at bounding box center [712, 273] width 72 height 10
drag, startPoint x: 674, startPoint y: 253, endPoint x: 835, endPoint y: 253, distance: 160.6
click at [835, 253] on div "Marknad: Branding and overall content reviewed" at bounding box center [845, 252] width 420 height 21
copy span "Branding and overall content reviewed"
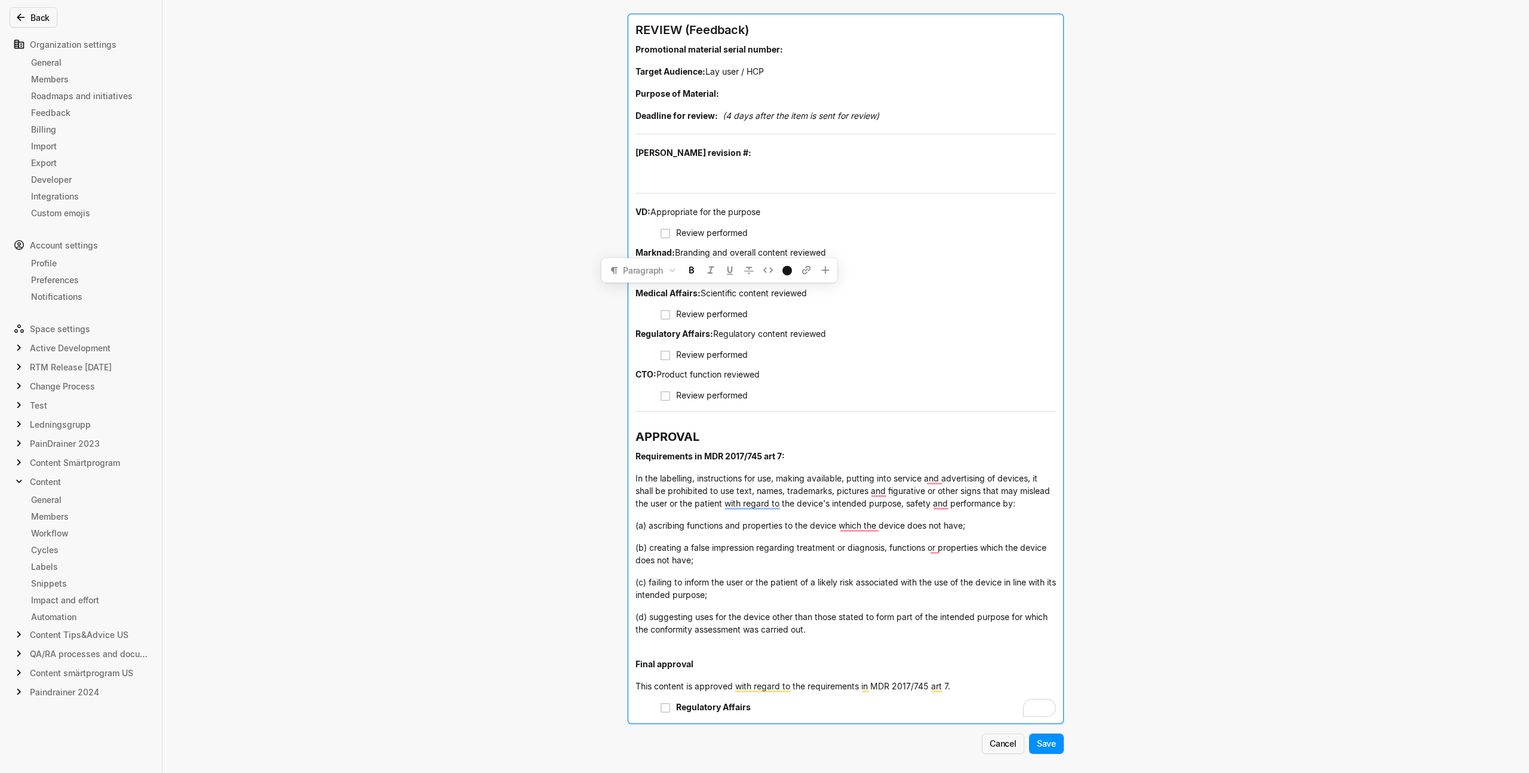
drag, startPoint x: 800, startPoint y: 291, endPoint x: 620, endPoint y: 294, distance: 180.4
click at [619, 294] on div "Back Organization settings General Members Roadmaps and initiatives Feedback Bi…" at bounding box center [764, 386] width 1529 height 773
copy div "Medical Affairs: Scientific content reviewed"
drag, startPoint x: 821, startPoint y: 348, endPoint x: 832, endPoint y: 332, distance: 19.4
click at [821, 348] on div "Review performed" at bounding box center [866, 354] width 380 height 16
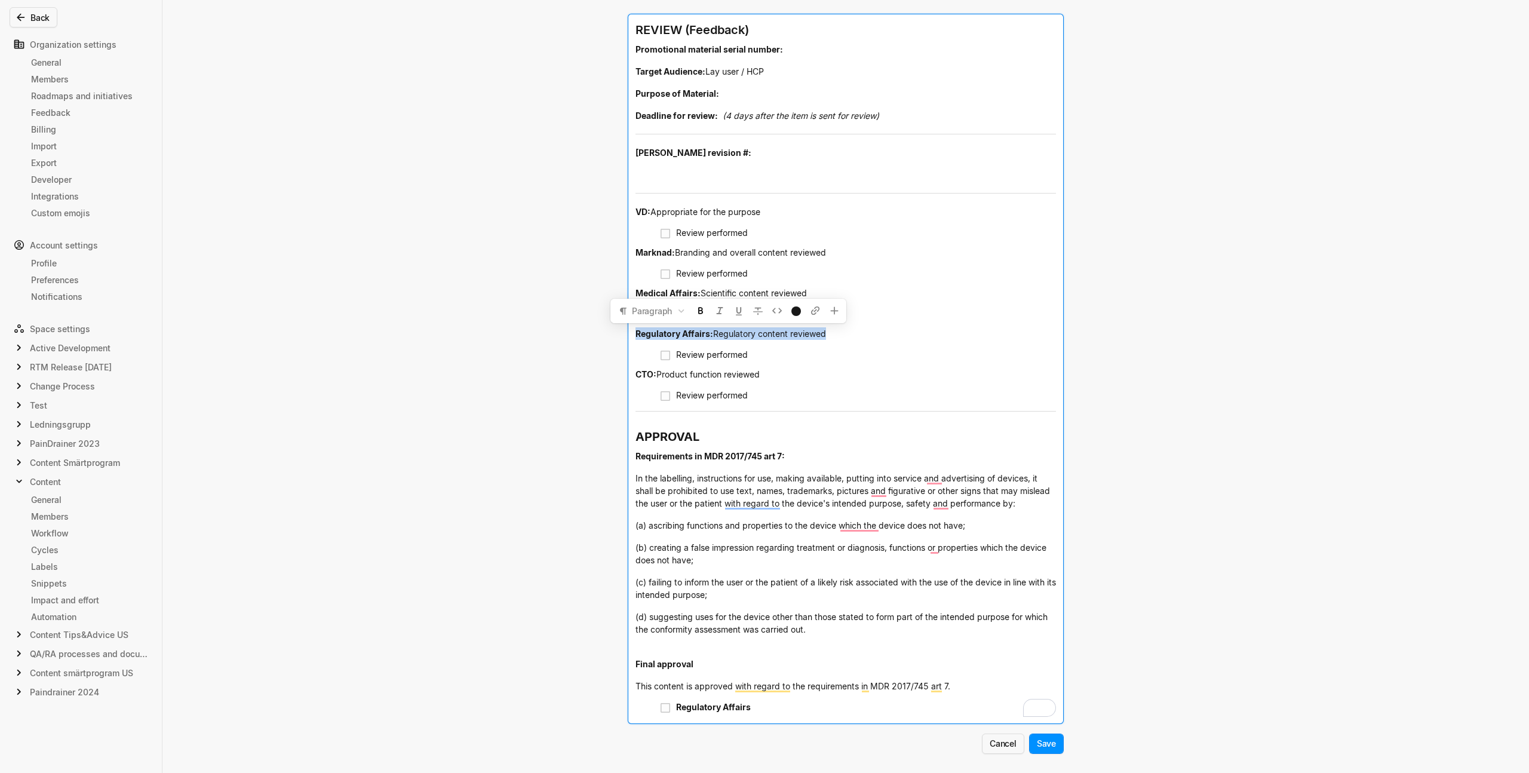
drag, startPoint x: 832, startPoint y: 335, endPoint x: 633, endPoint y: 337, distance: 198.9
click at [635, 337] on div "Regulatory Affairs: Regulatory content reviewed" at bounding box center [845, 334] width 420 height 21
copy div "Regulatory Affairs: Regulatory content reviewed"
click at [481, 361] on div "Edit snippet You can use all editor components when creating snippets. Use them…" at bounding box center [764, 386] width 1529 height 773
drag, startPoint x: 750, startPoint y: 370, endPoint x: 647, endPoint y: 372, distance: 102.7
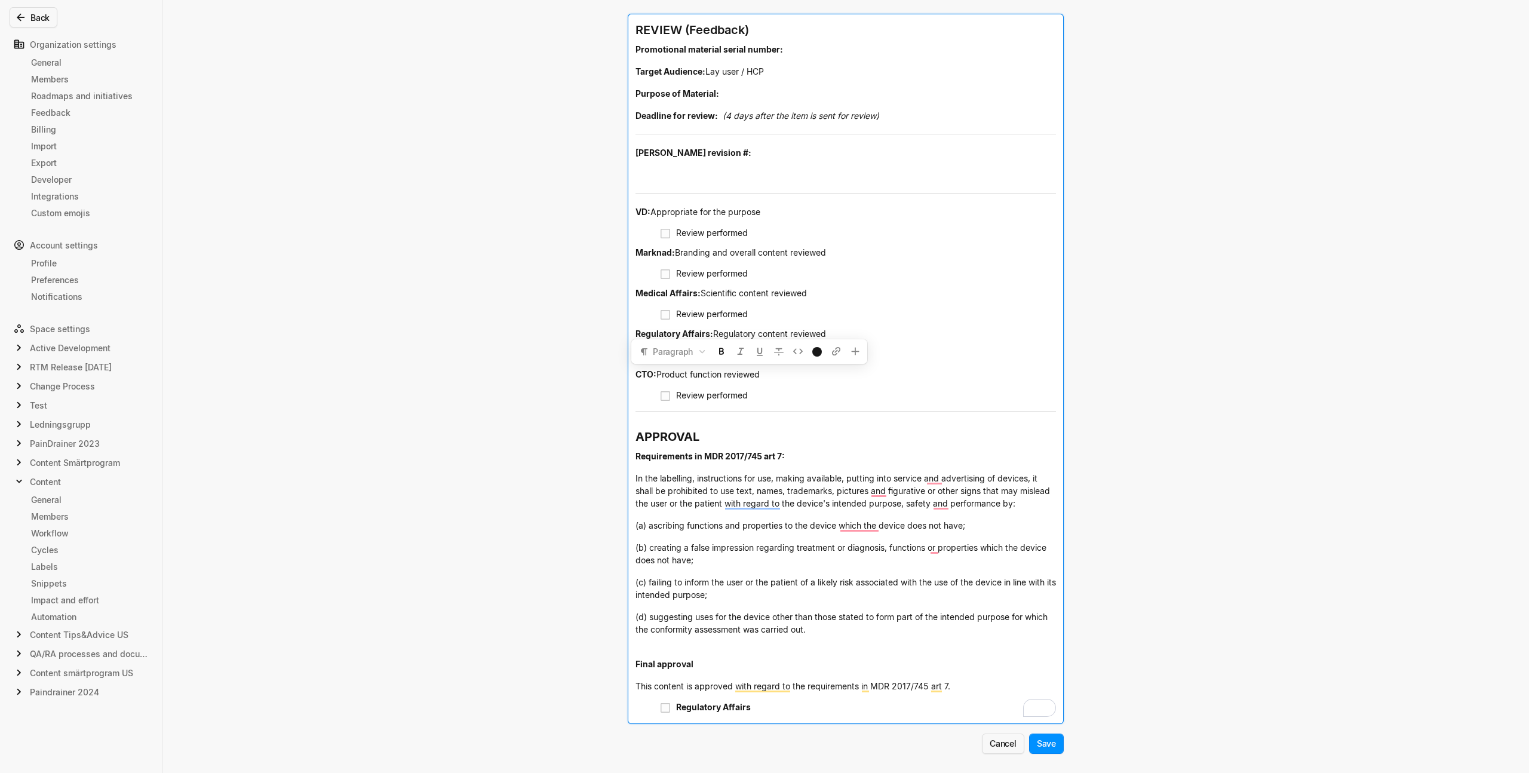
click at [647, 372] on div "CTO: Product function reviewed" at bounding box center [845, 374] width 420 height 21
copy div ": Product function reviewed"
click at [444, 394] on div "Edit snippet You can use all editor components when creating snippets. Use them…" at bounding box center [764, 386] width 1529 height 773
click at [483, 457] on div "Edit snippet You can use all editor components when creating snippets. Use them…" at bounding box center [764, 386] width 1529 height 773
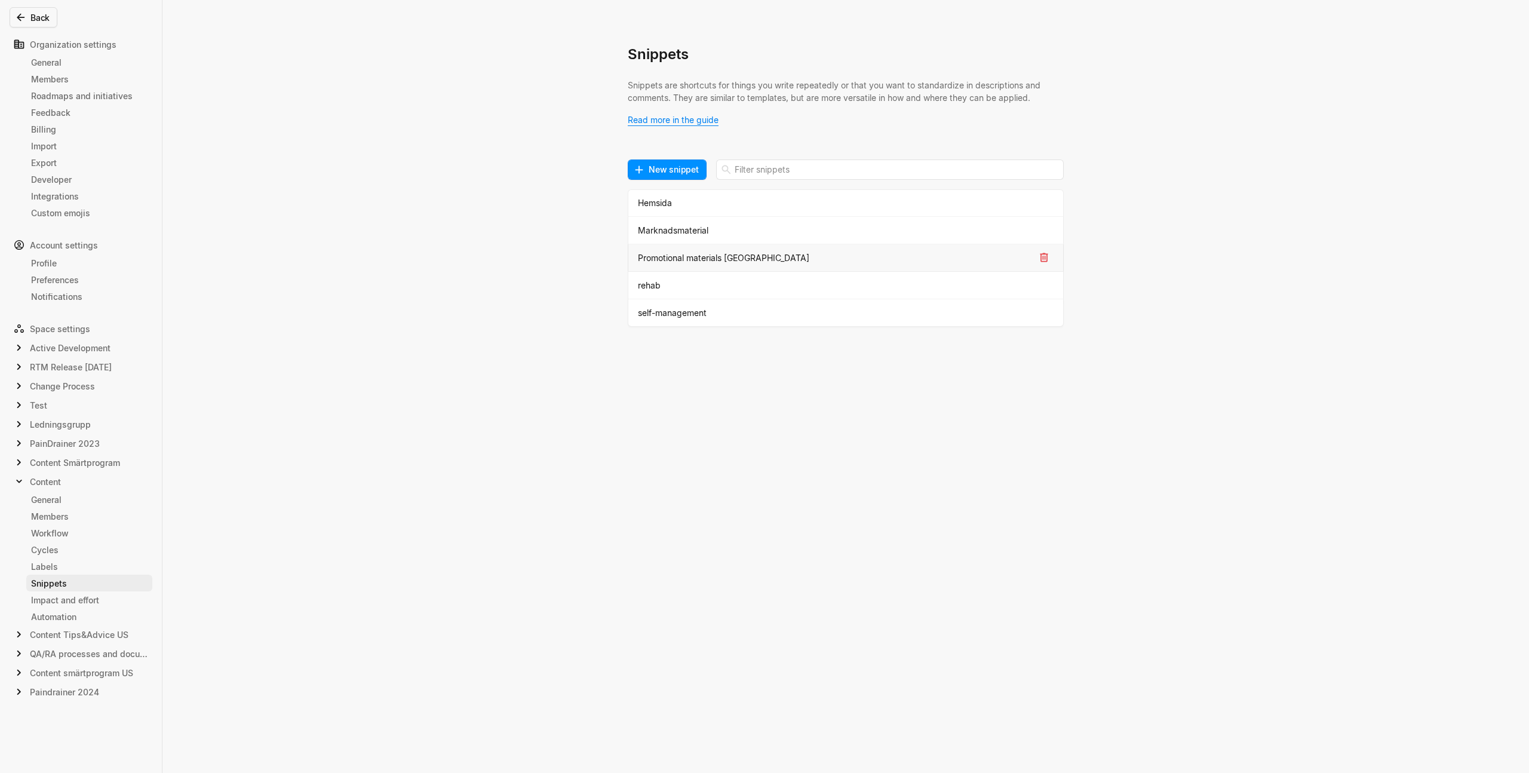
click at [694, 261] on div "Promotional materials [GEOGRAPHIC_DATA]" at bounding box center [836, 257] width 397 height 13
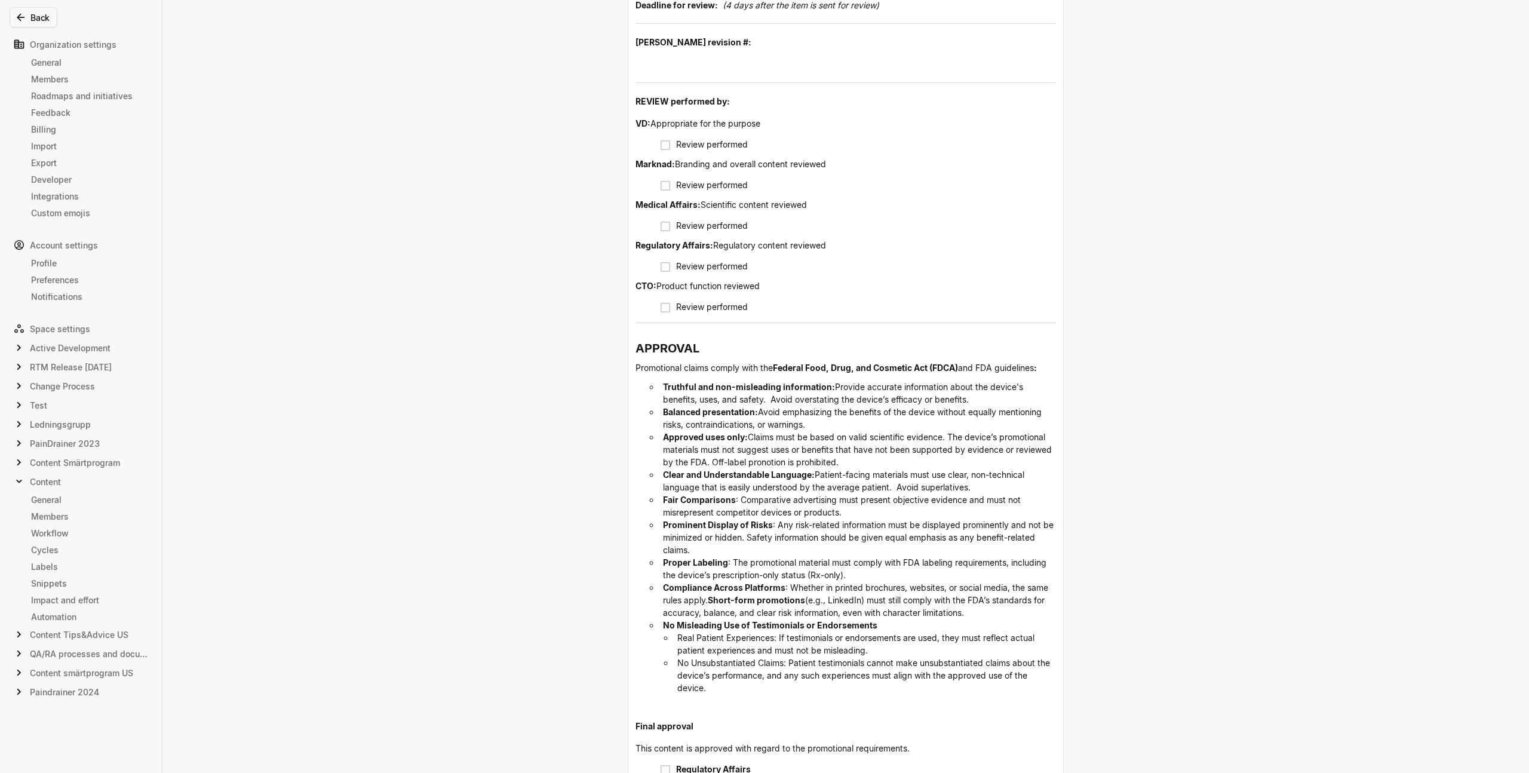
scroll to position [349, 0]
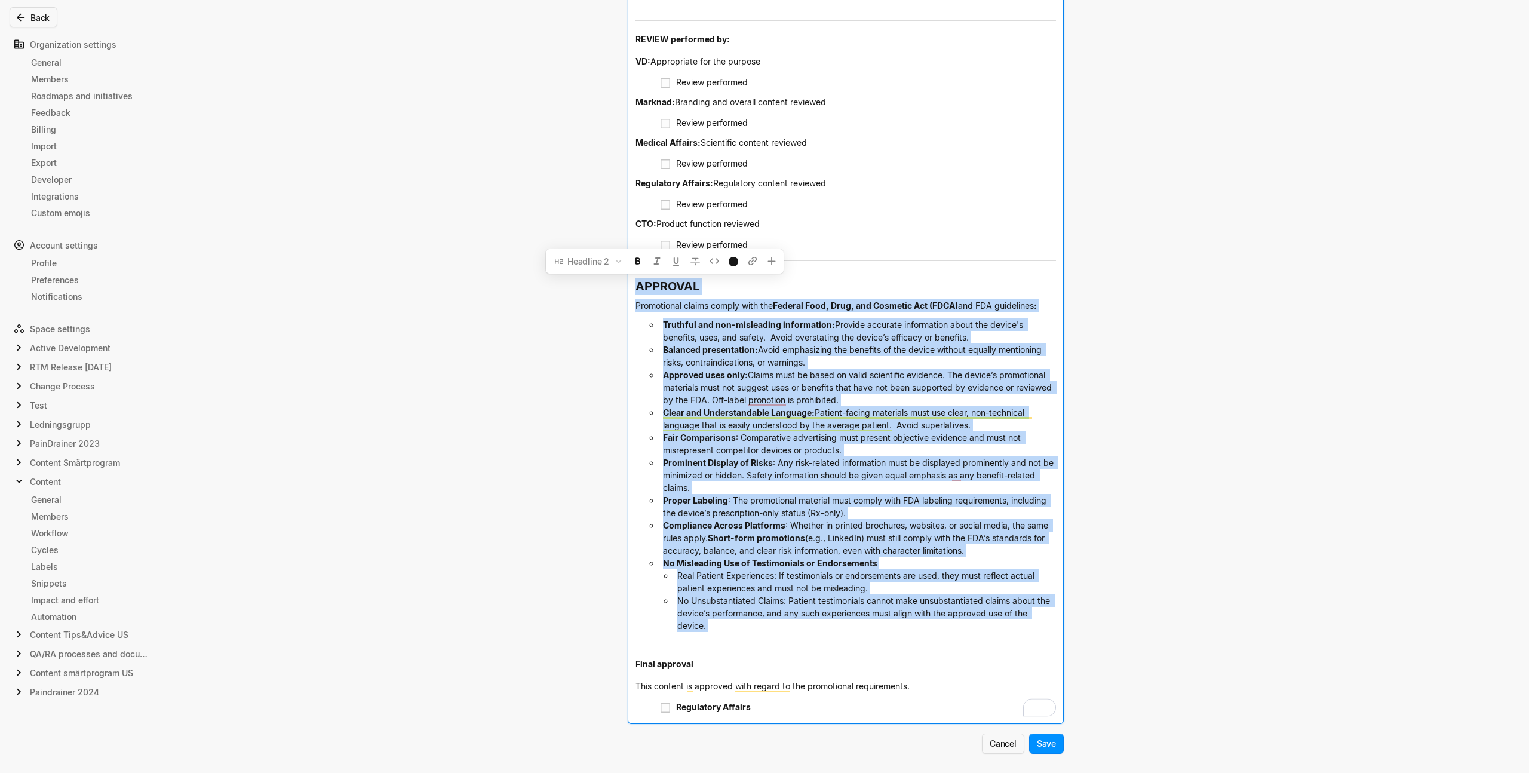
drag, startPoint x: 688, startPoint y: 604, endPoint x: 608, endPoint y: 287, distance: 327.5
click at [608, 287] on div "Edit snippet You can use all editor components when creating snippets. Use them…" at bounding box center [764, 386] width 1529 height 773
copy div "LOREMIPS Dolorsitame consec adipis elit sed Doeiusm Temp, Inci, utl Etdolore Ma…"
click at [383, 316] on div "Edit snippet You can use all editor components when creating snippets. Use them…" at bounding box center [764, 386] width 1529 height 773
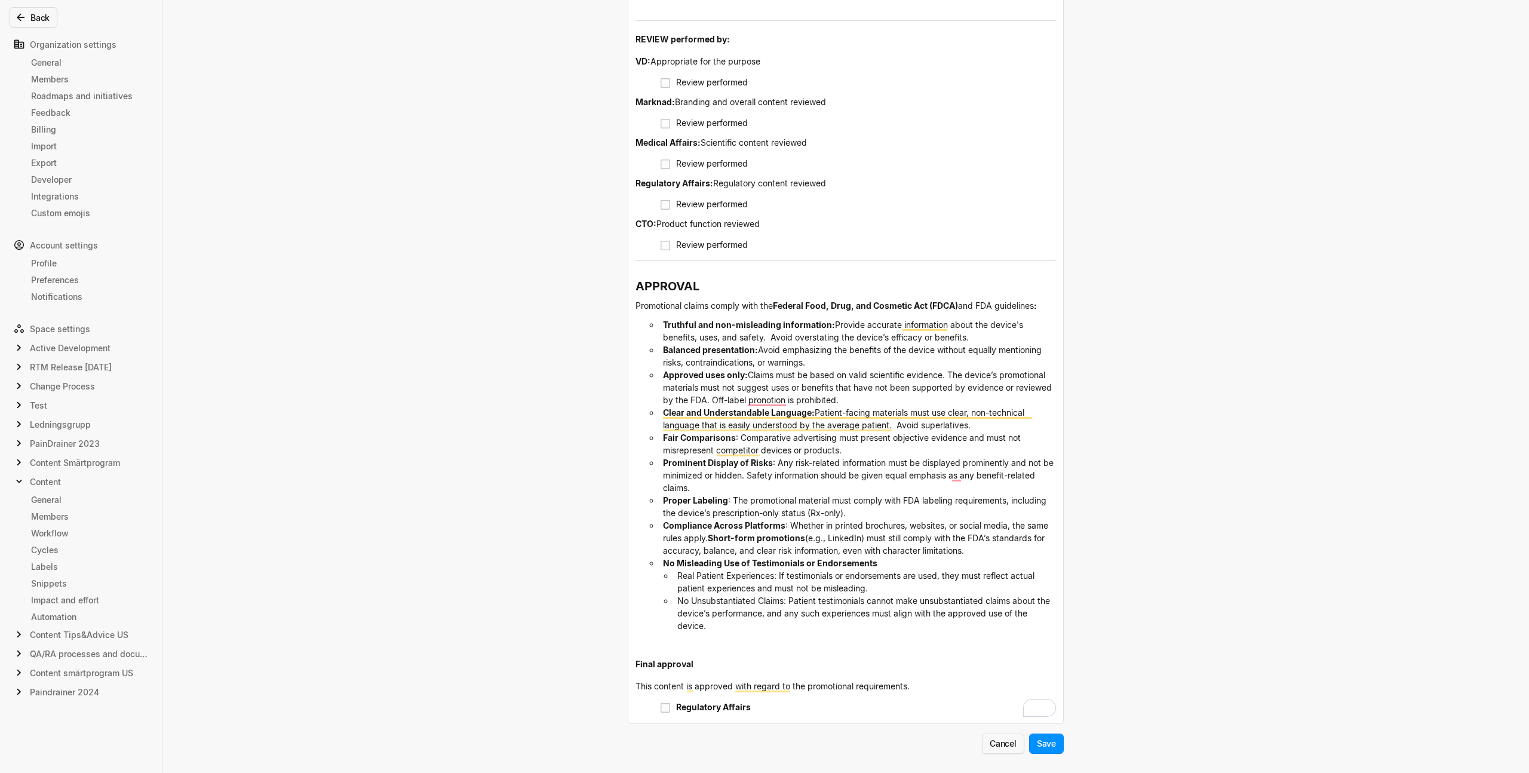
scroll to position [63, 0]
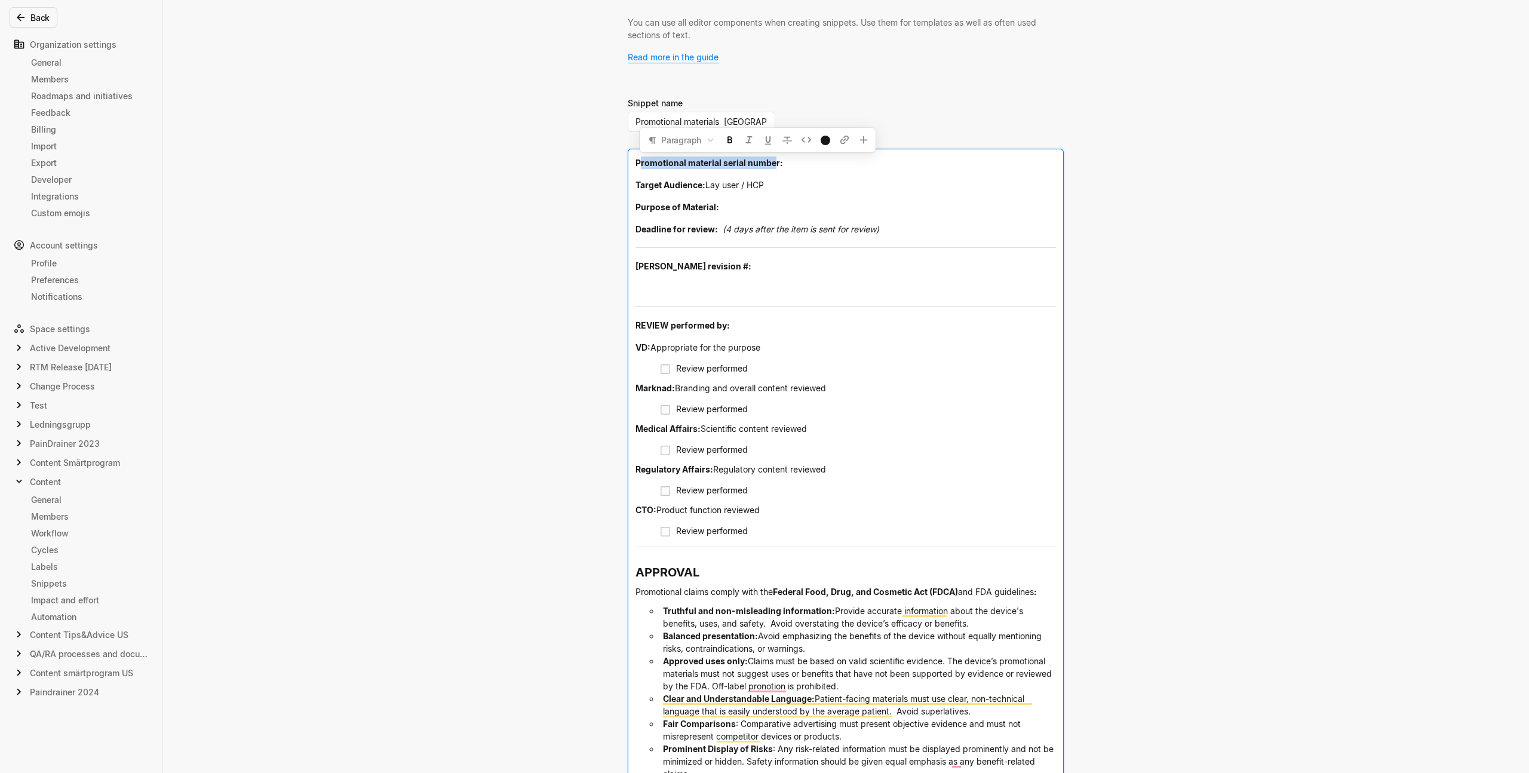
drag, startPoint x: 773, startPoint y: 164, endPoint x: 636, endPoint y: 161, distance: 136.8
click at [636, 161] on span "Promotional material serial number:" at bounding box center [708, 163] width 147 height 10
click at [648, 171] on div "Promotional material serial number:" at bounding box center [845, 164] width 420 height 17
drag, startPoint x: 630, startPoint y: 162, endPoint x: 774, endPoint y: 159, distance: 143.9
click at [774, 159] on div "Promotional material serial number: Target Audience: Lay user / HCP Purpose of …" at bounding box center [845, 579] width 435 height 860
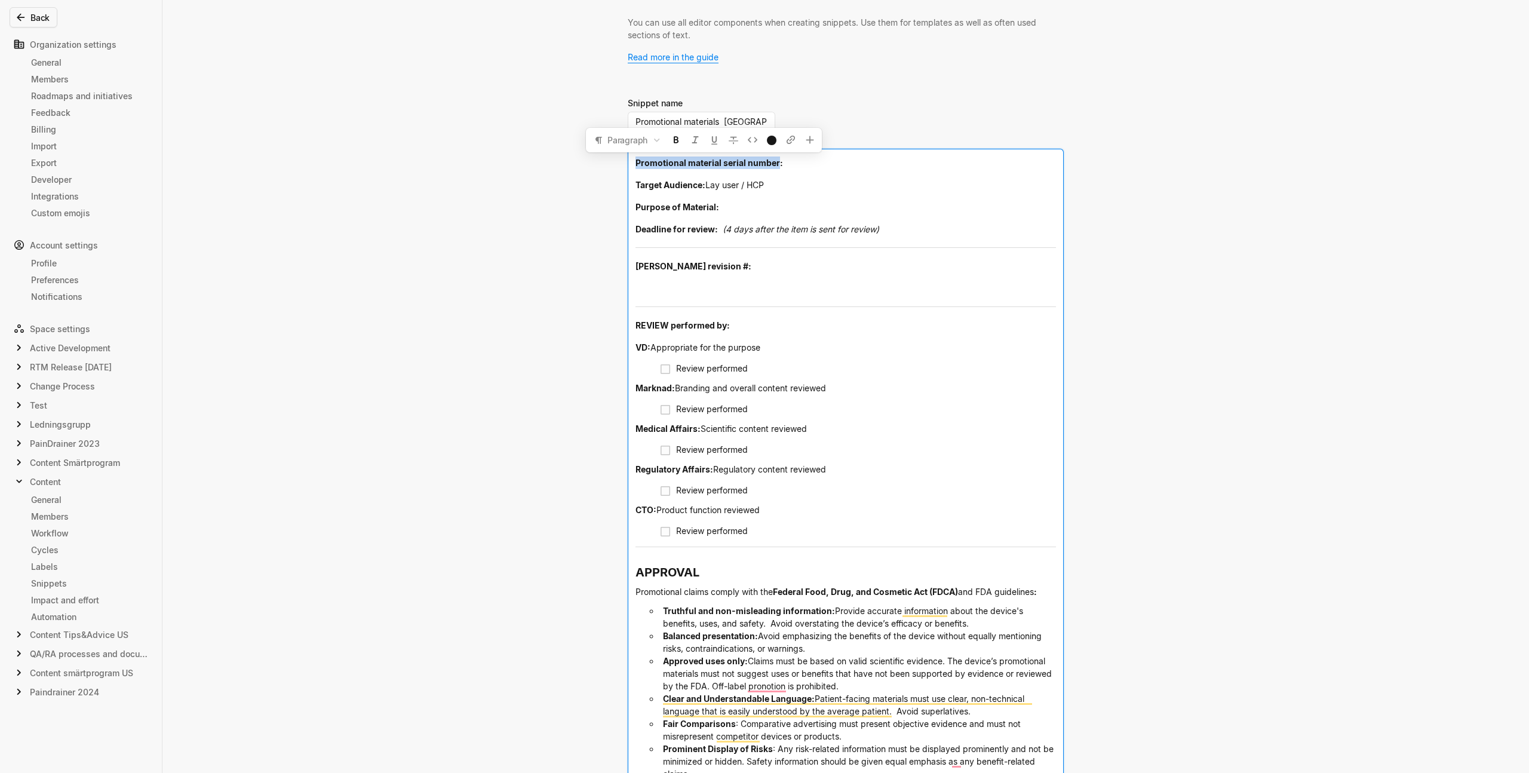
copy span "Promotional material serial number"
drag, startPoint x: 698, startPoint y: 186, endPoint x: 611, endPoint y: 183, distance: 87.2
click at [611, 183] on div "Edit snippet You can use all editor components when creating snippets. Use them…" at bounding box center [764, 386] width 1529 height 773
copy span "Target Audience"
click at [723, 210] on div "Purpose of Material:" at bounding box center [845, 207] width 420 height 22
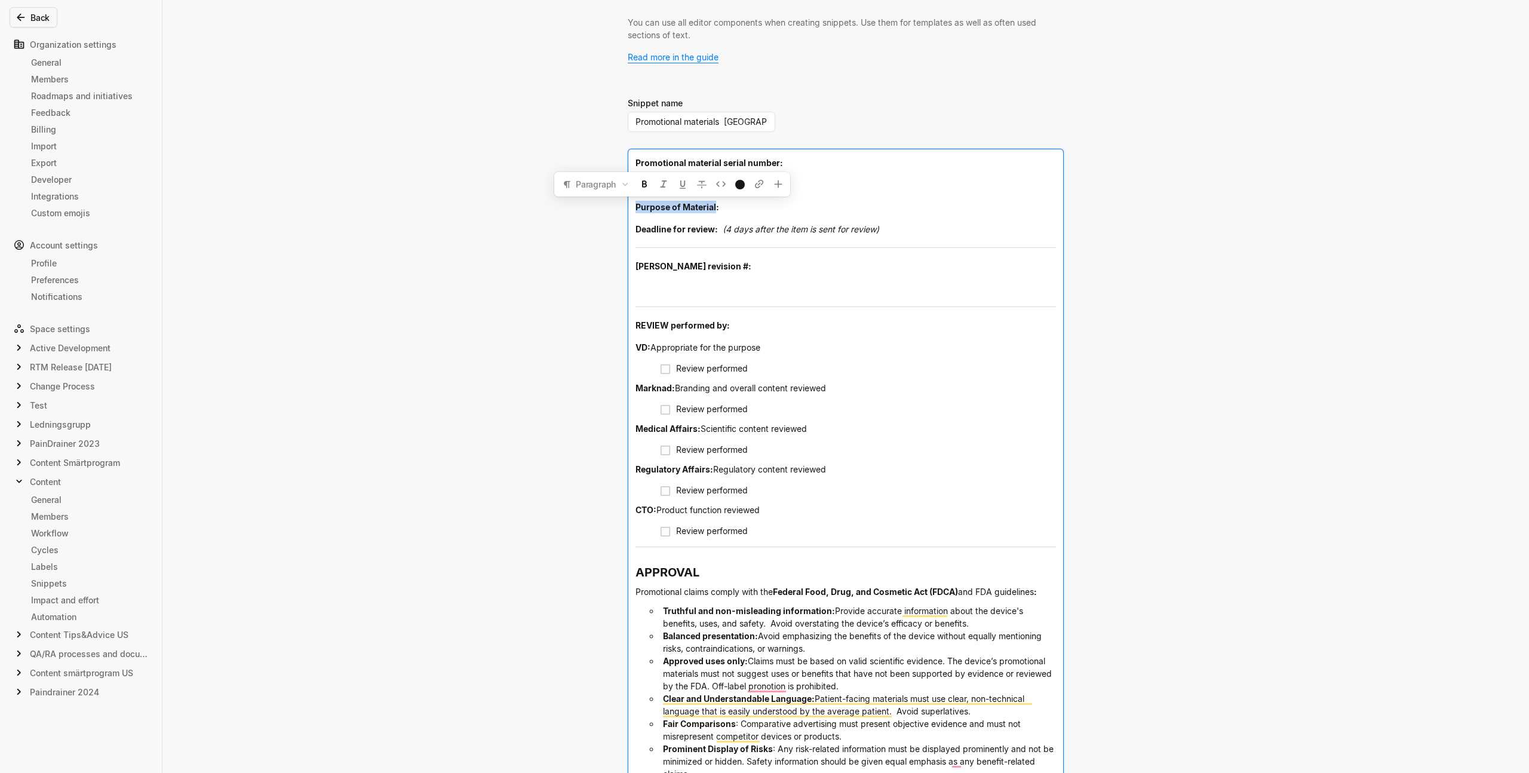
drag, startPoint x: 711, startPoint y: 207, endPoint x: 629, endPoint y: 205, distance: 82.4
click at [629, 205] on div "Promotional material serial number: Target Audience: Lay user / HCP Purpose of …" at bounding box center [845, 579] width 435 height 860
copy span "Purpose of Material"
click at [771, 164] on span "Promotional material serial number:" at bounding box center [708, 163] width 147 height 10
drag, startPoint x: 774, startPoint y: 164, endPoint x: 634, endPoint y: 158, distance: 139.8
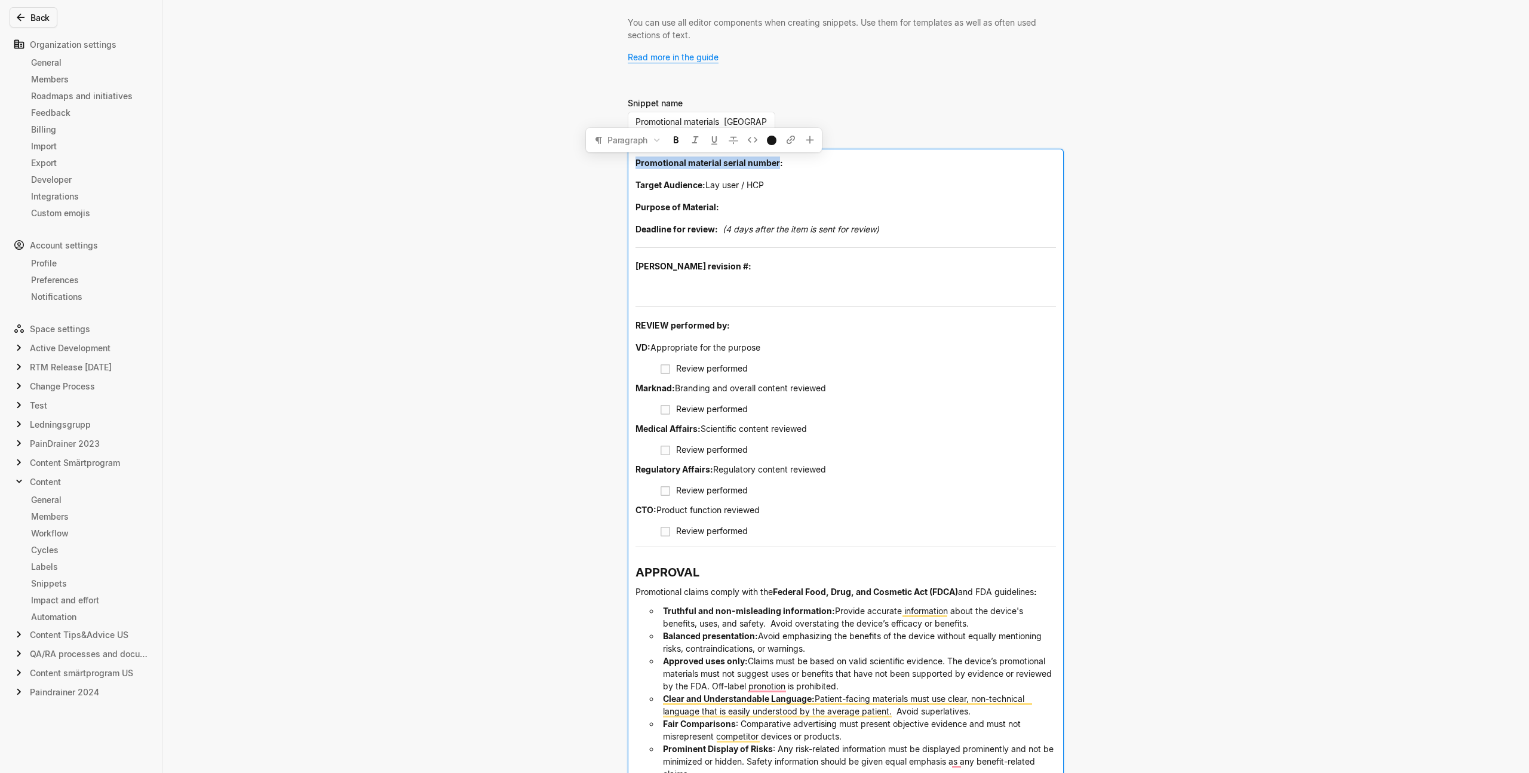
click at [635, 158] on span "Promotional material serial number:" at bounding box center [708, 163] width 147 height 10
click at [382, 158] on div "Edit snippet You can use all editor components when creating snippets. Use them…" at bounding box center [764, 386] width 1529 height 773
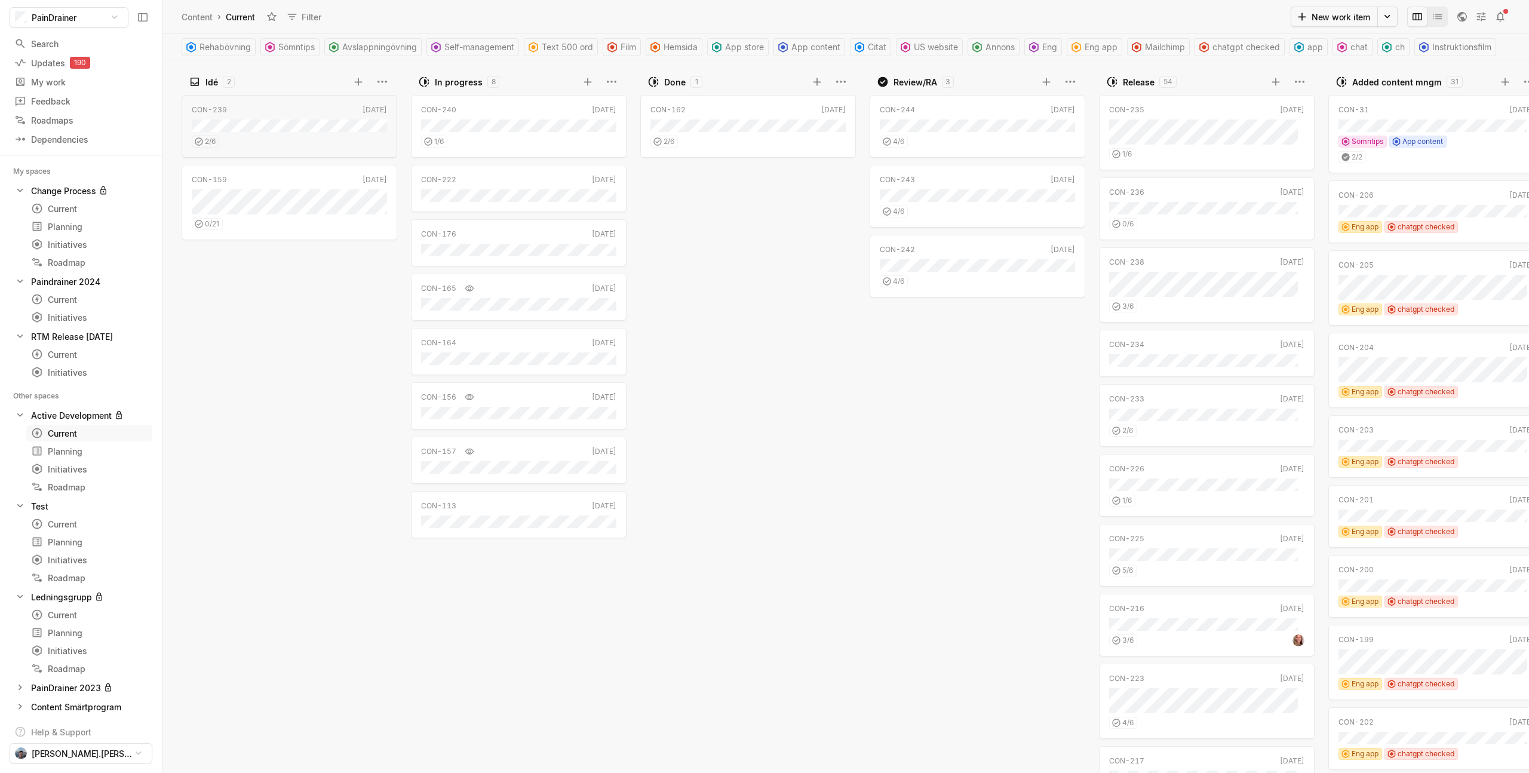
click at [82, 427] on div "Current" at bounding box center [67, 433] width 73 height 13
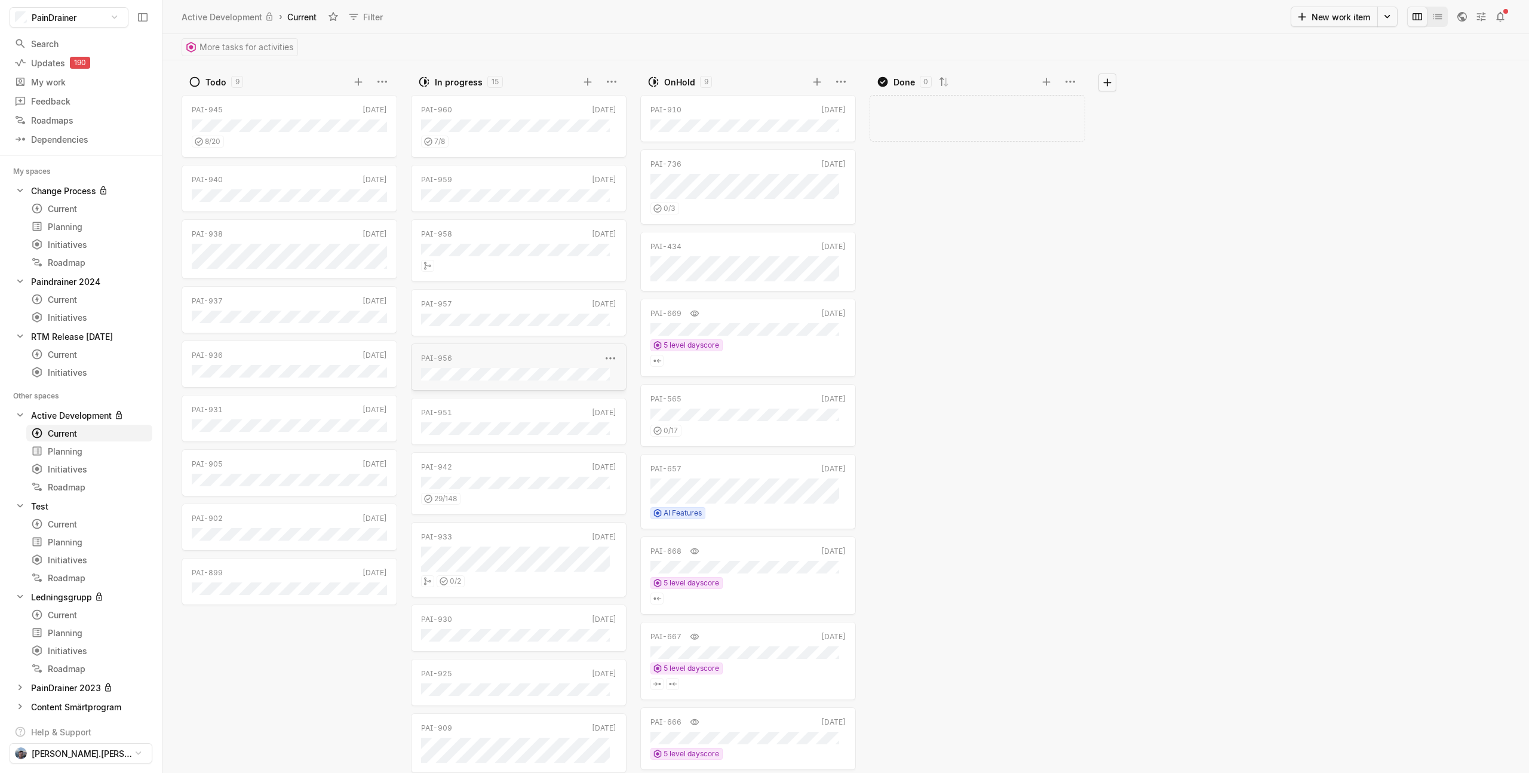
scroll to position [226, 0]
click at [78, 737] on div "Current" at bounding box center [67, 743] width 73 height 13
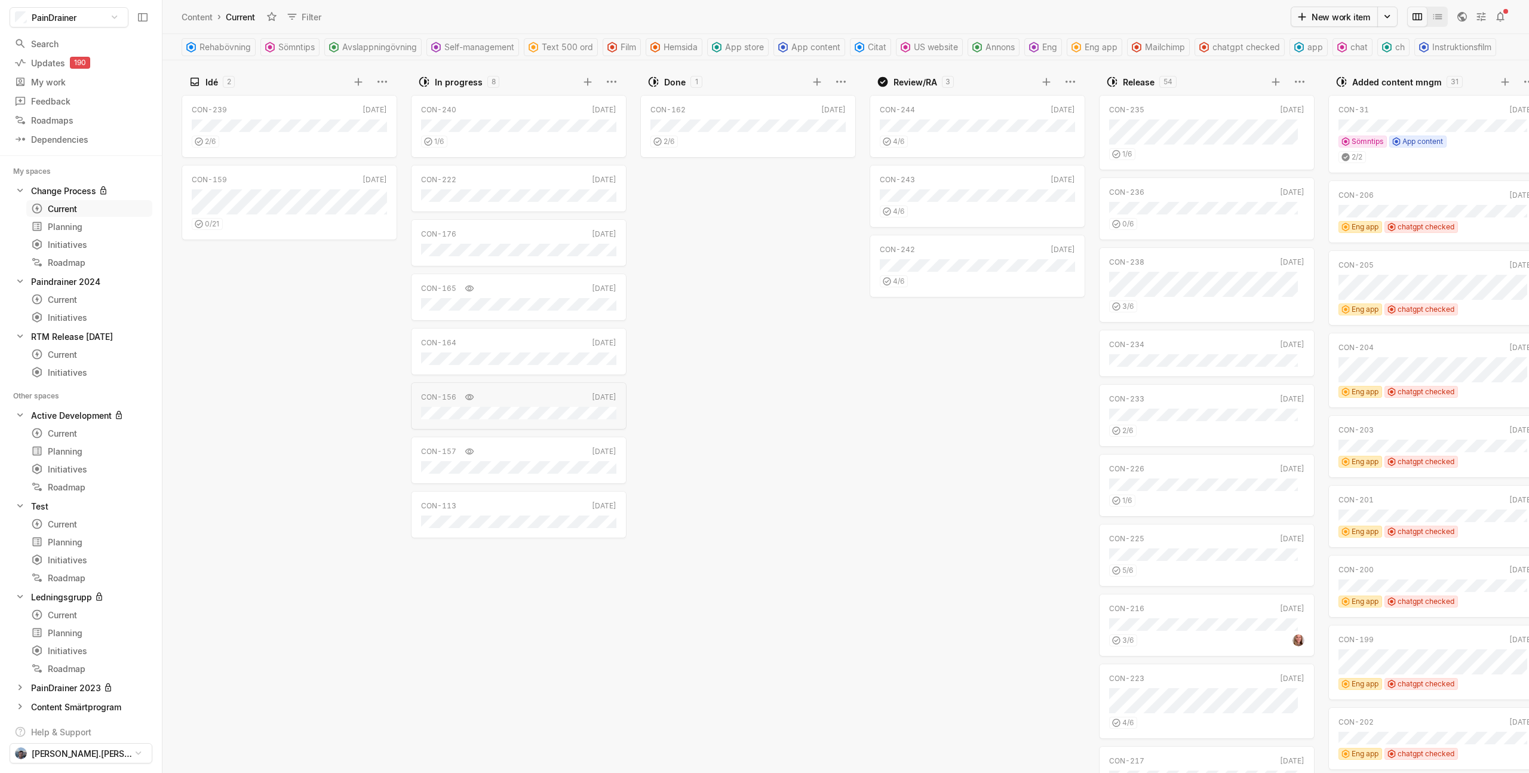
click at [80, 209] on div "Current" at bounding box center [67, 208] width 73 height 13
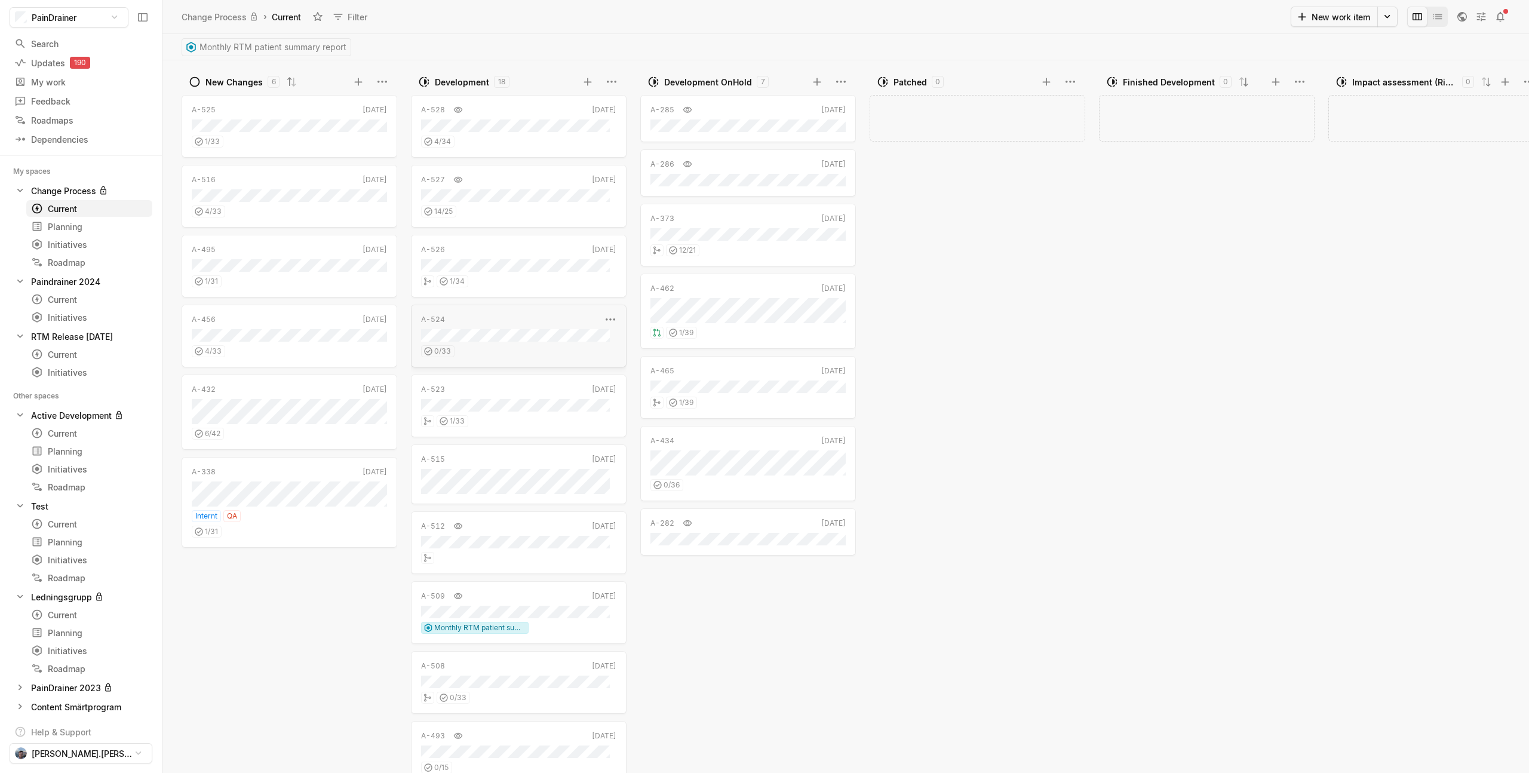
scroll to position [14, 0]
click at [539, 373] on div "A-523" at bounding box center [511, 375] width 180 height 11
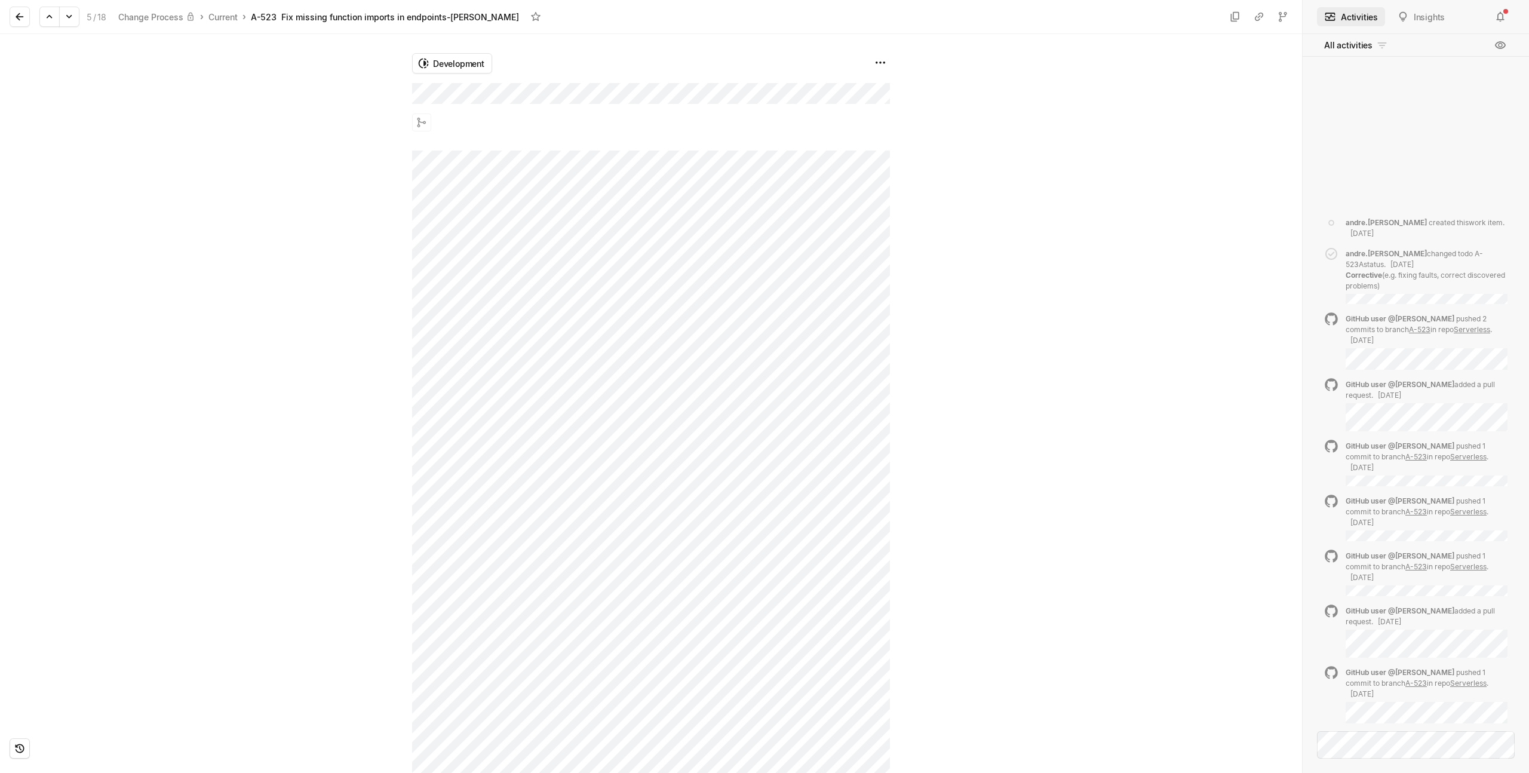
scroll to position [218, 0]
click at [73, 20] on icon at bounding box center [69, 17] width 12 height 12
click at [76, 18] on button at bounding box center [69, 17] width 20 height 20
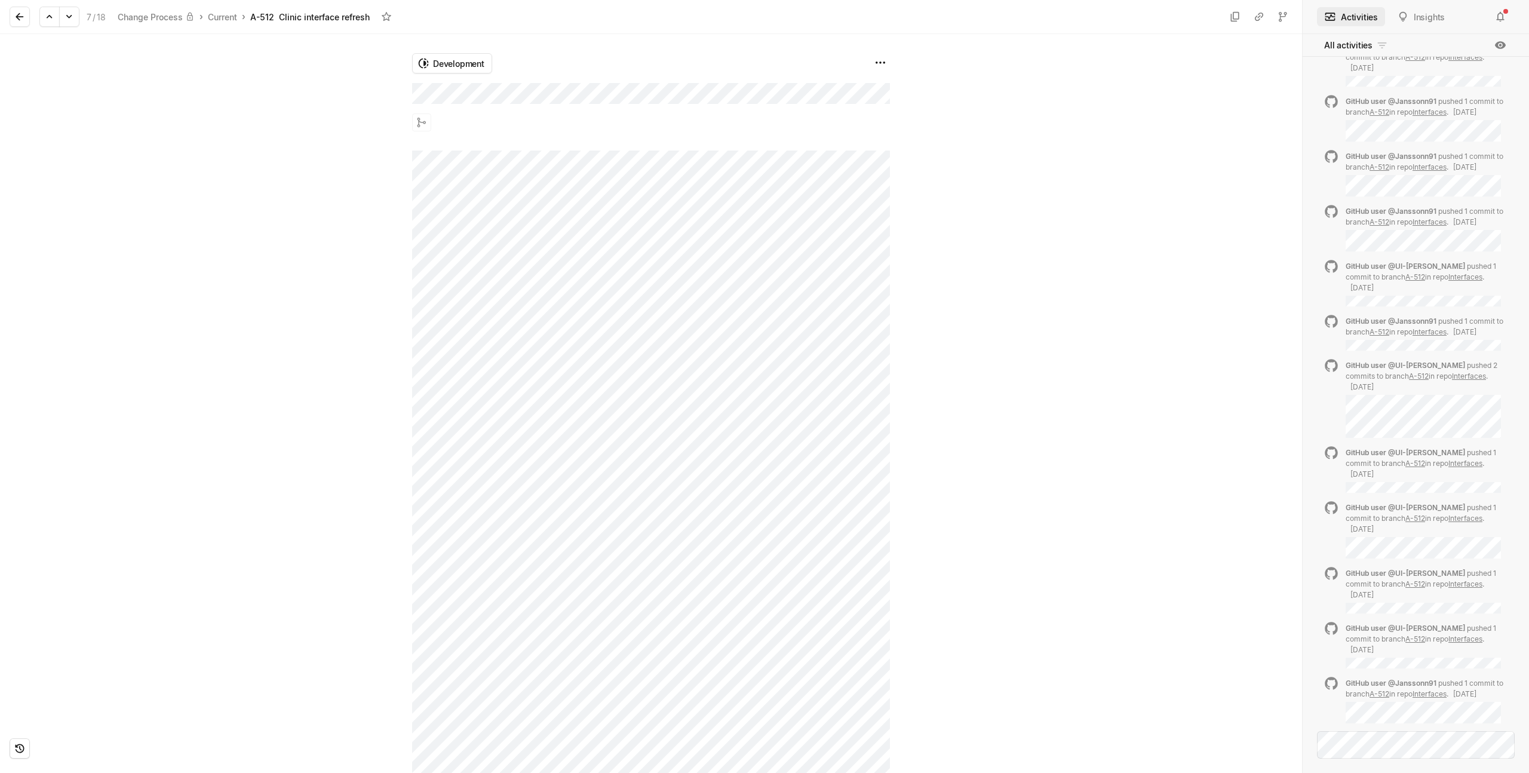
click at [412, 81] on div "Development" at bounding box center [651, 92] width 478 height 116
click at [75, 18] on icon at bounding box center [69, 17] width 12 height 12
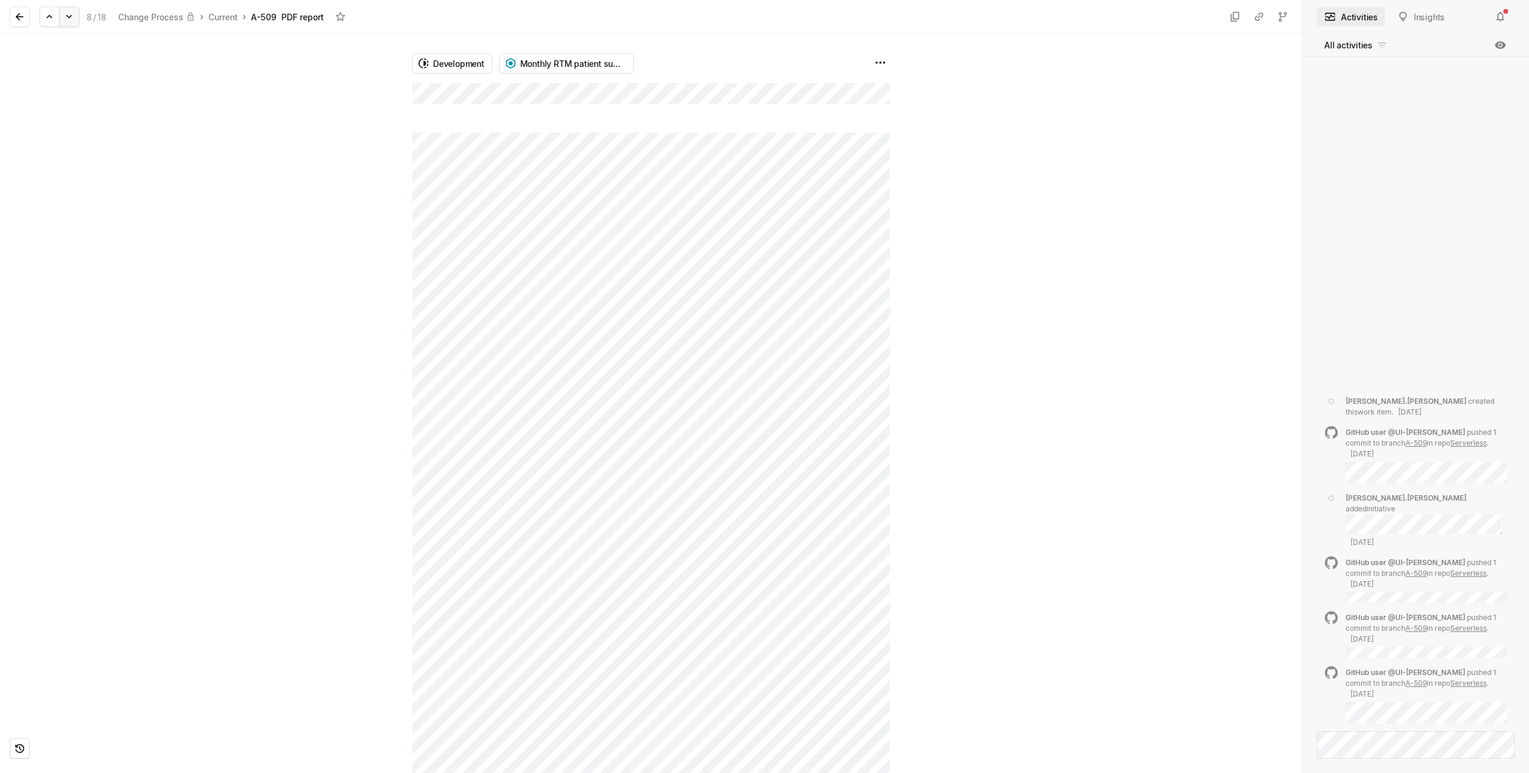
click at [67, 19] on icon at bounding box center [69, 17] width 12 height 12
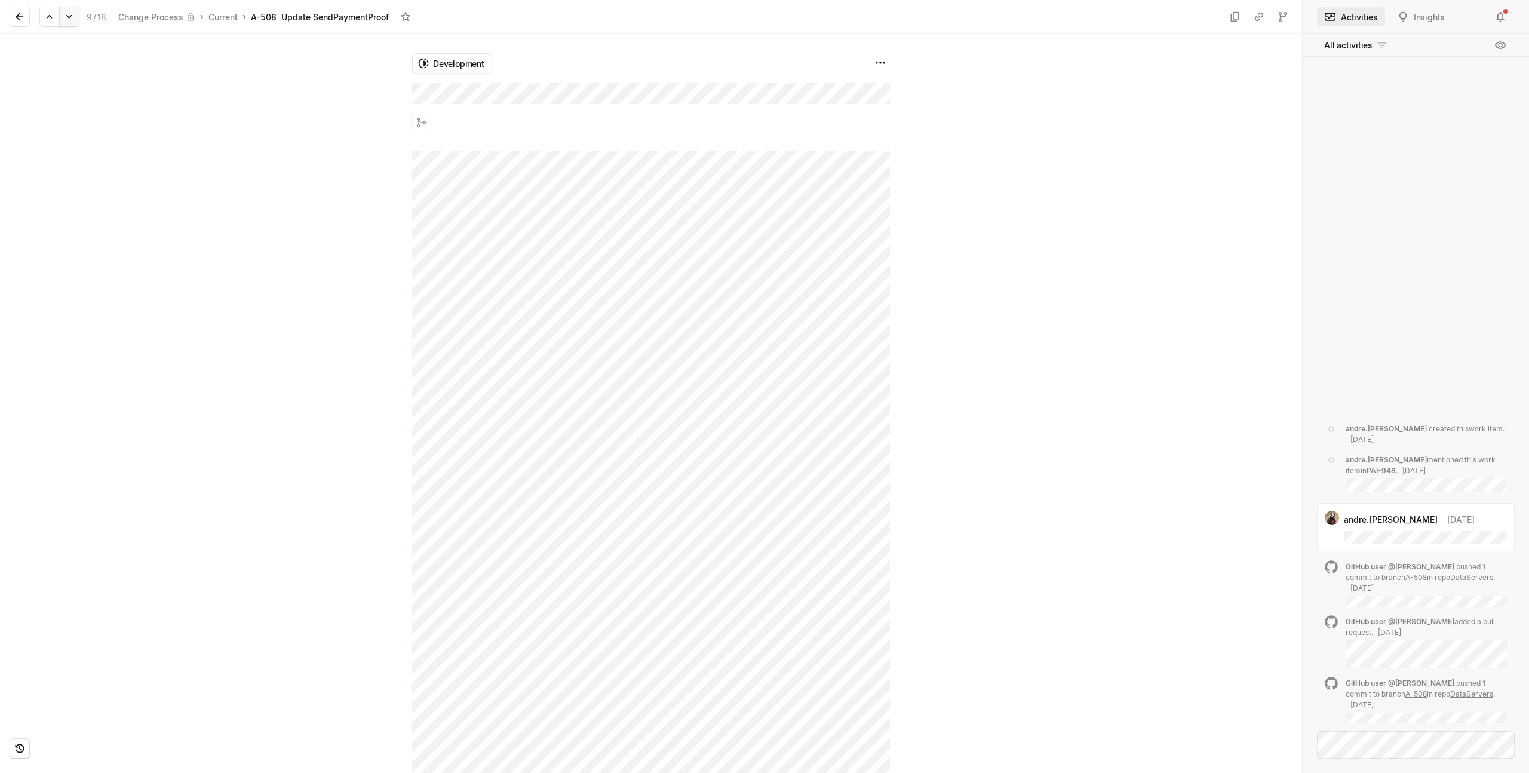
click at [75, 19] on icon at bounding box center [69, 17] width 12 height 12
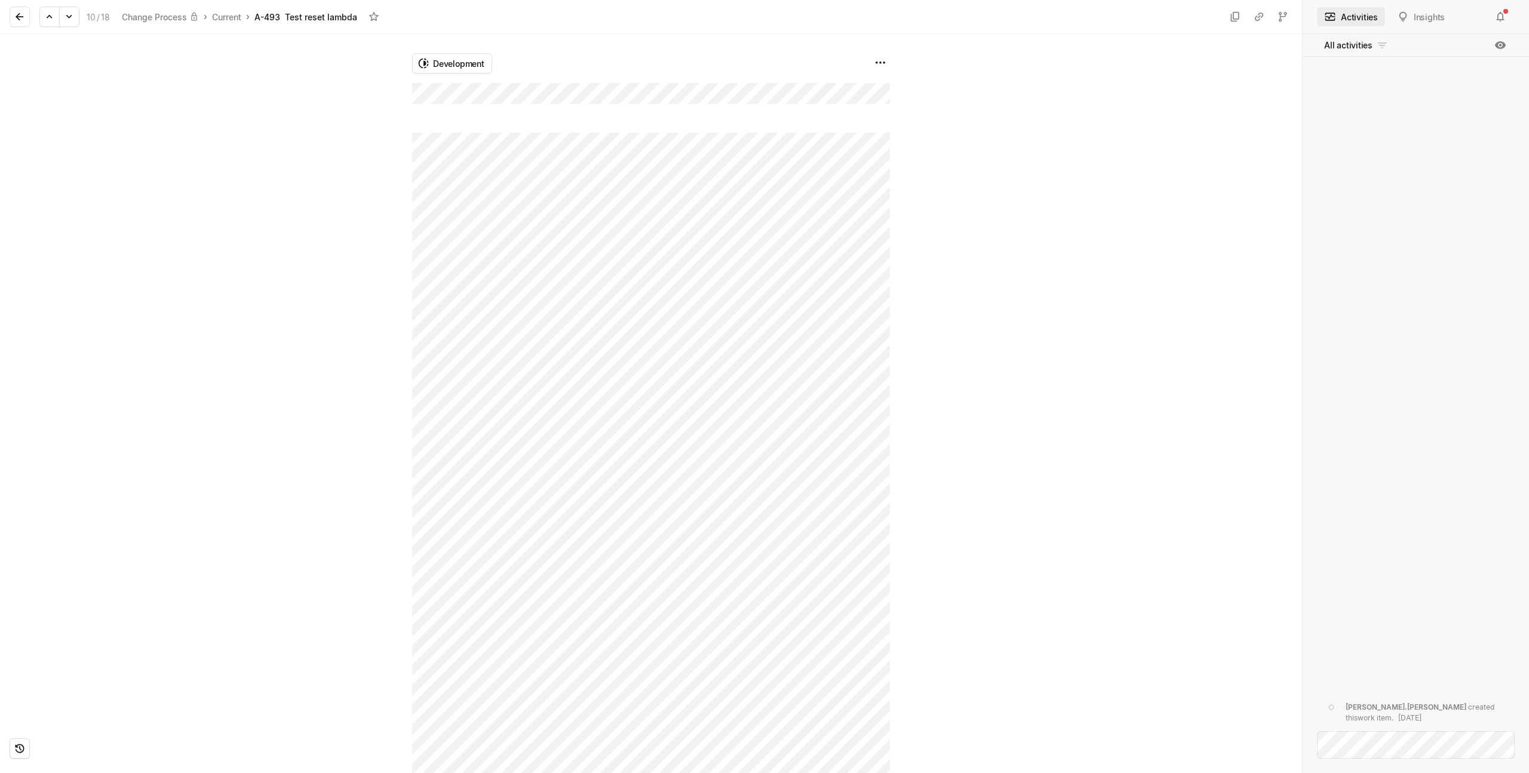
click at [401, 91] on div "Development" at bounding box center [651, 403] width 1302 height 739
click at [70, 19] on icon at bounding box center [69, 17] width 12 height 12
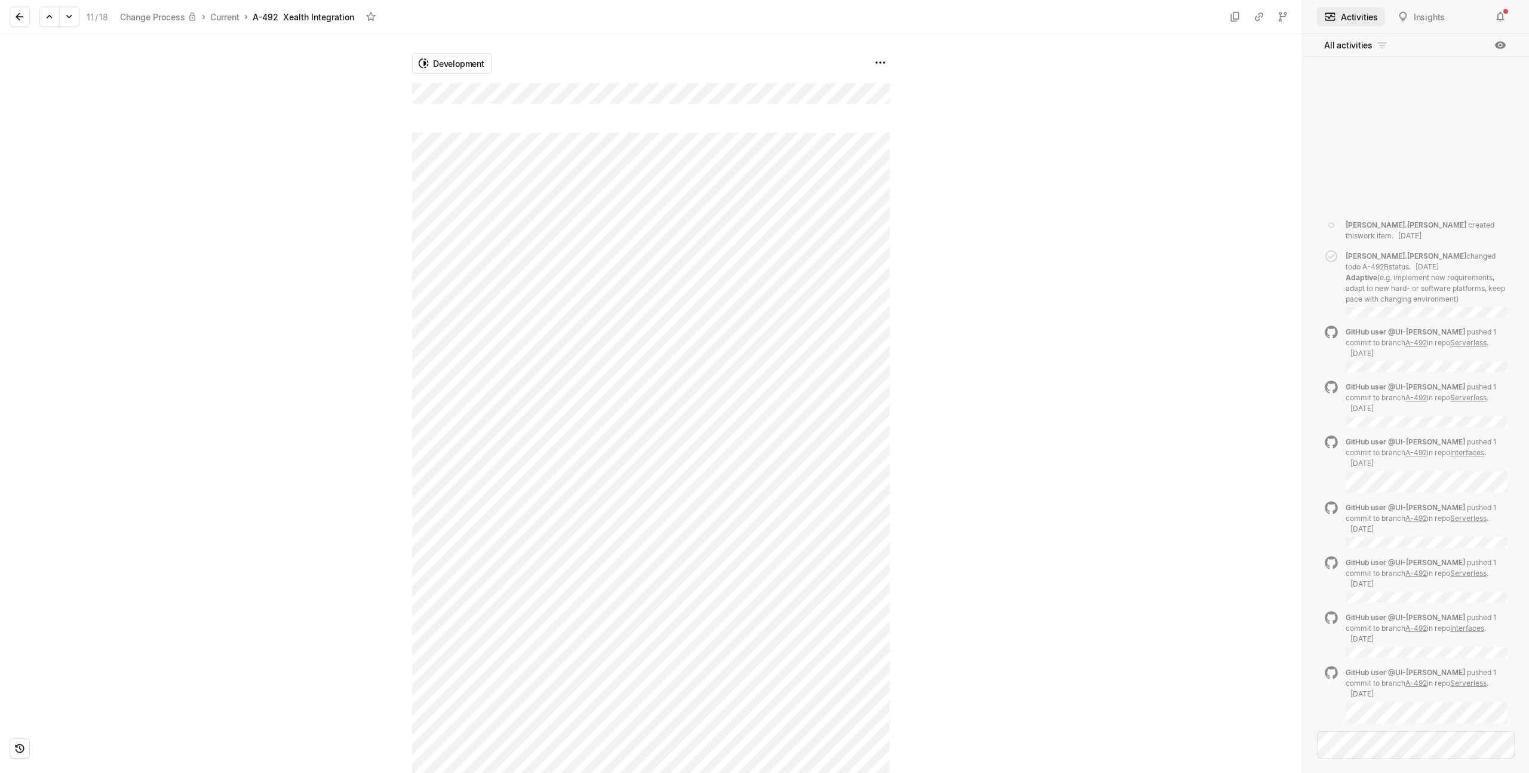
click at [404, 94] on div "Development" at bounding box center [651, 403] width 1302 height 739
click at [75, 19] on icon at bounding box center [69, 17] width 12 height 12
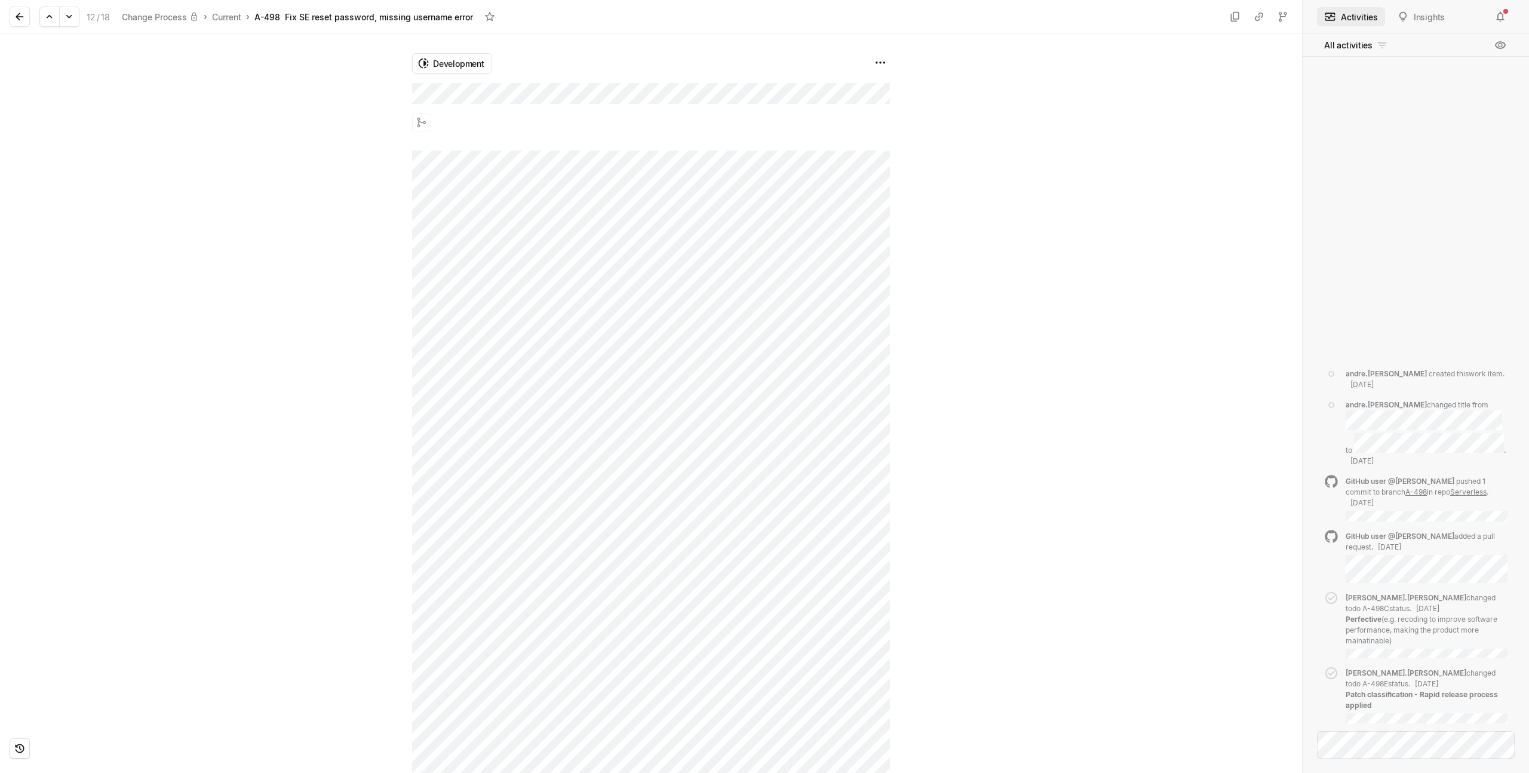
click at [405, 93] on div "Development" at bounding box center [651, 403] width 1302 height 739
drag, startPoint x: 79, startPoint y: 50, endPoint x: 67, endPoint y: 36, distance: 18.3
click at [79, 50] on div at bounding box center [206, 403] width 412 height 739
click at [67, 19] on icon at bounding box center [69, 17] width 12 height 12
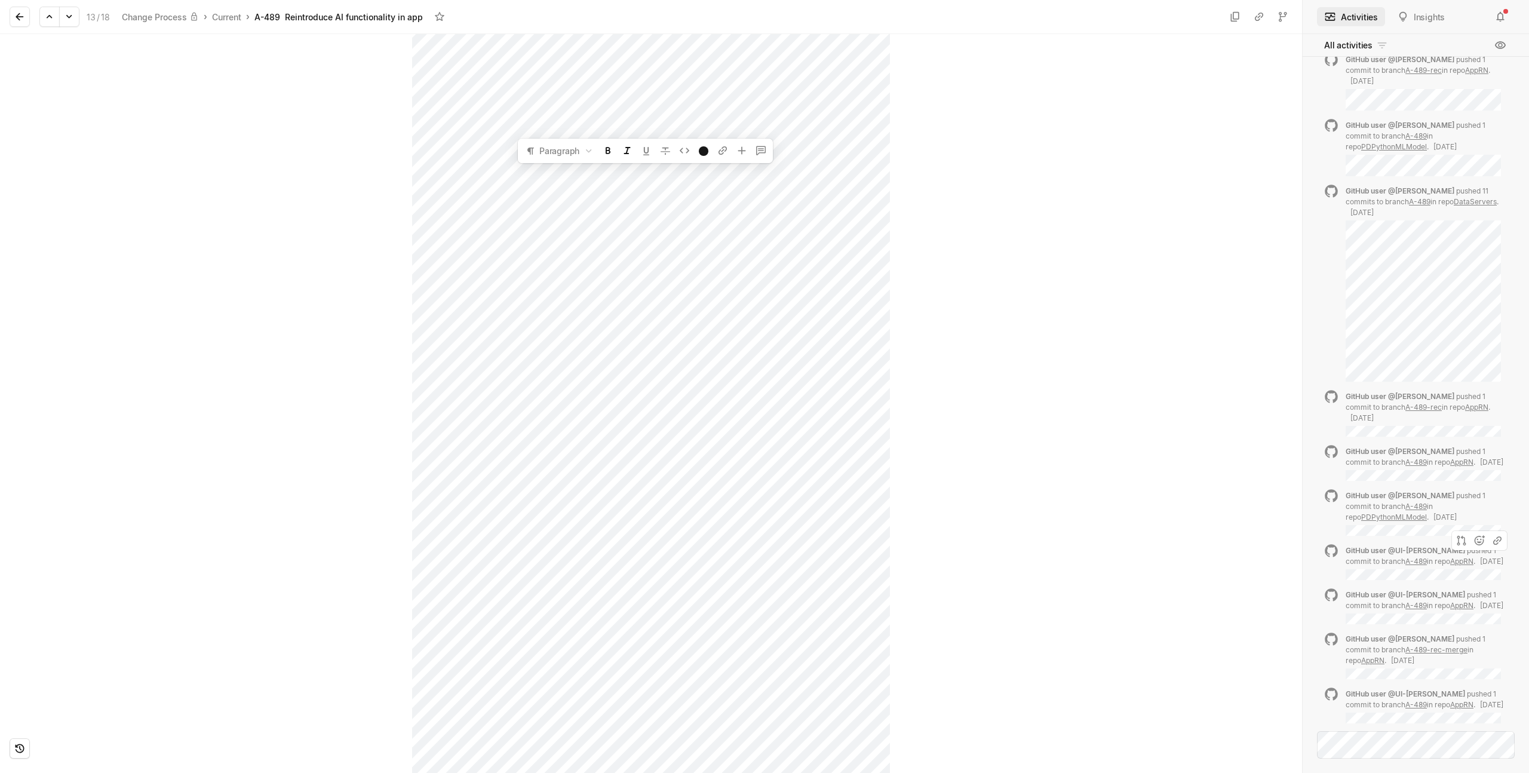
scroll to position [292, 0]
click at [73, 20] on icon at bounding box center [69, 17] width 12 height 12
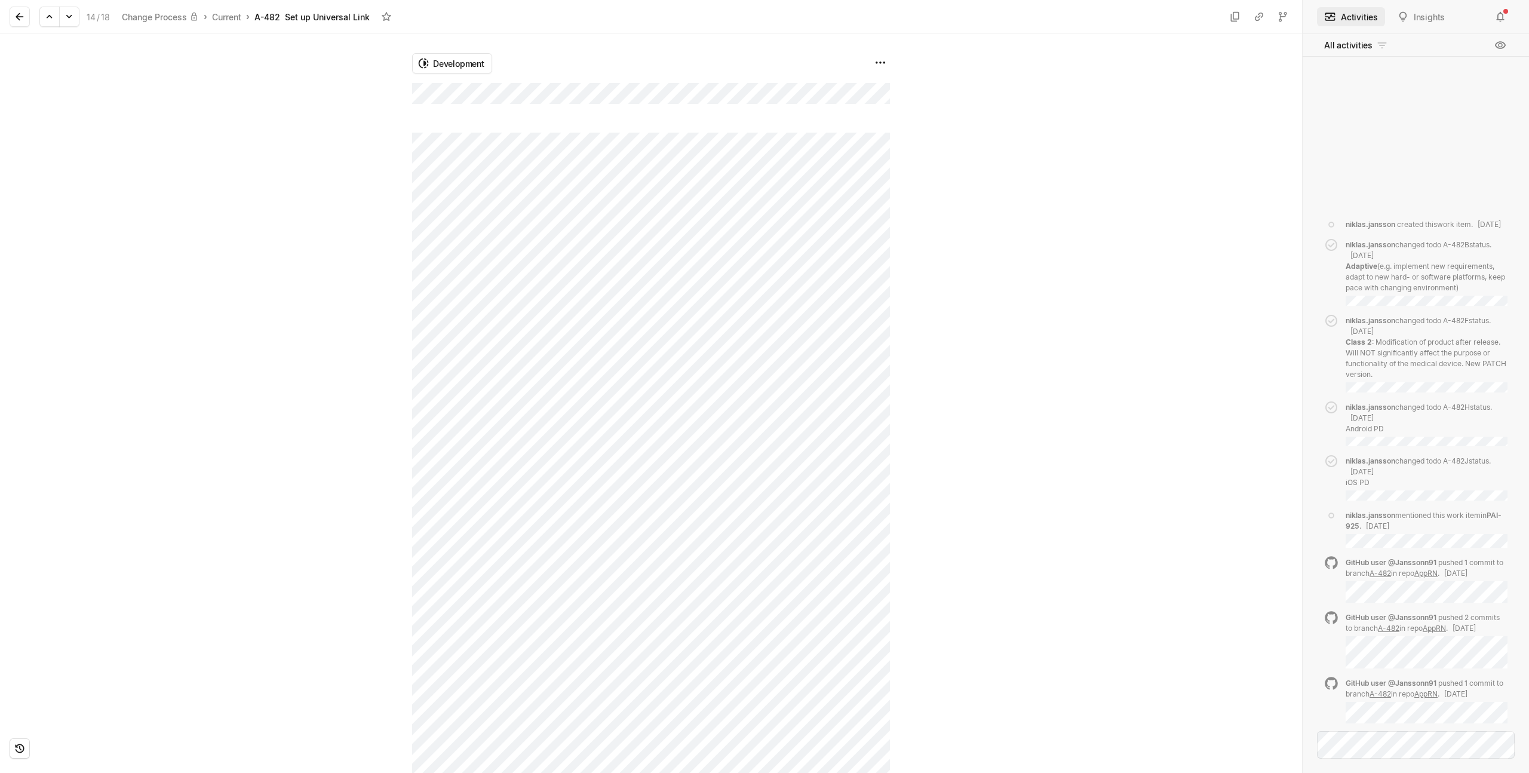
click at [393, 81] on div "Development" at bounding box center [651, 403] width 1302 height 739
click at [203, 220] on div at bounding box center [206, 300] width 412 height 739
click at [70, 16] on icon at bounding box center [68, 17] width 5 height 4
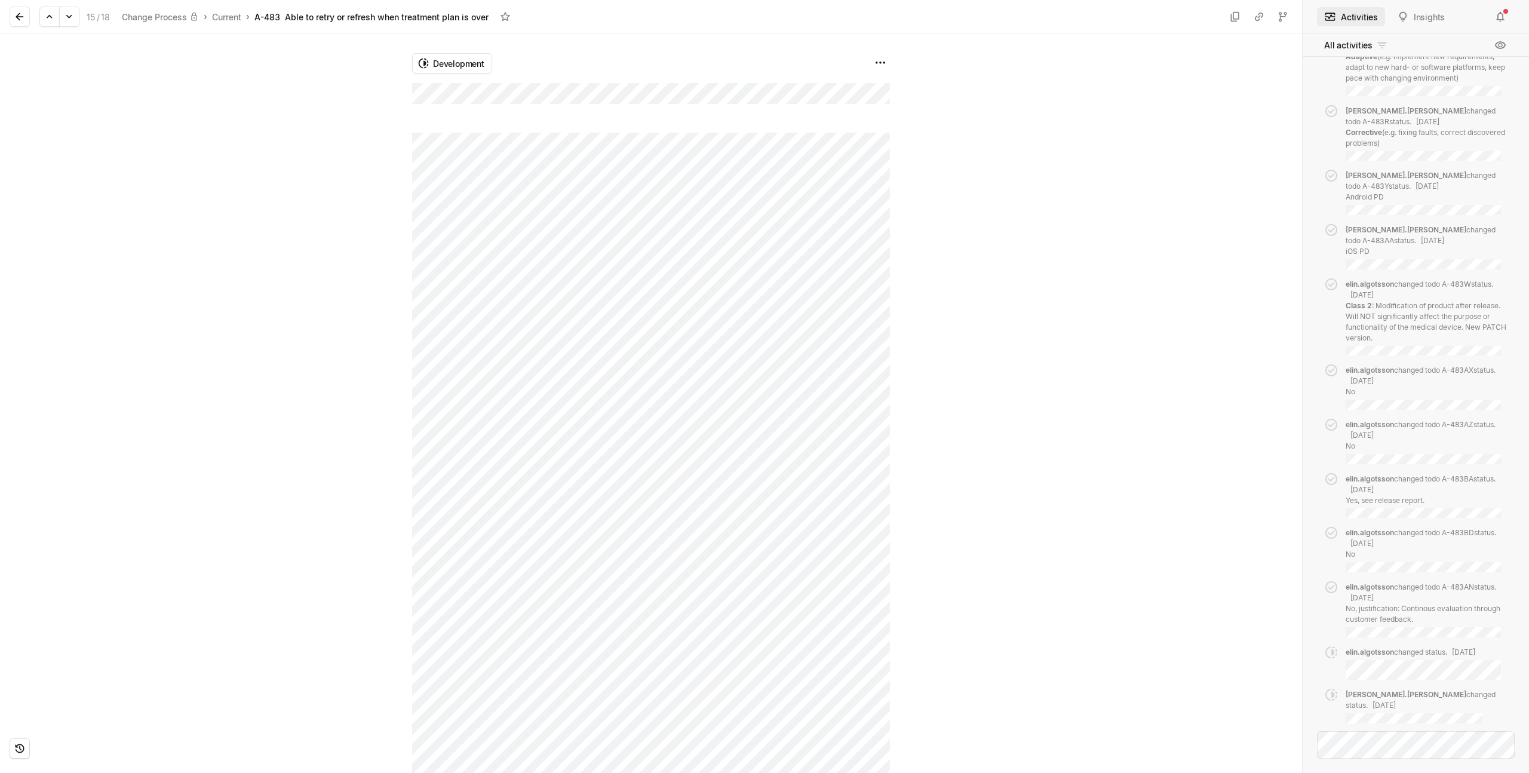
scroll to position [1, 0]
click at [342, 272] on div at bounding box center [206, 403] width 412 height 739
click at [69, 16] on icon at bounding box center [69, 17] width 12 height 12
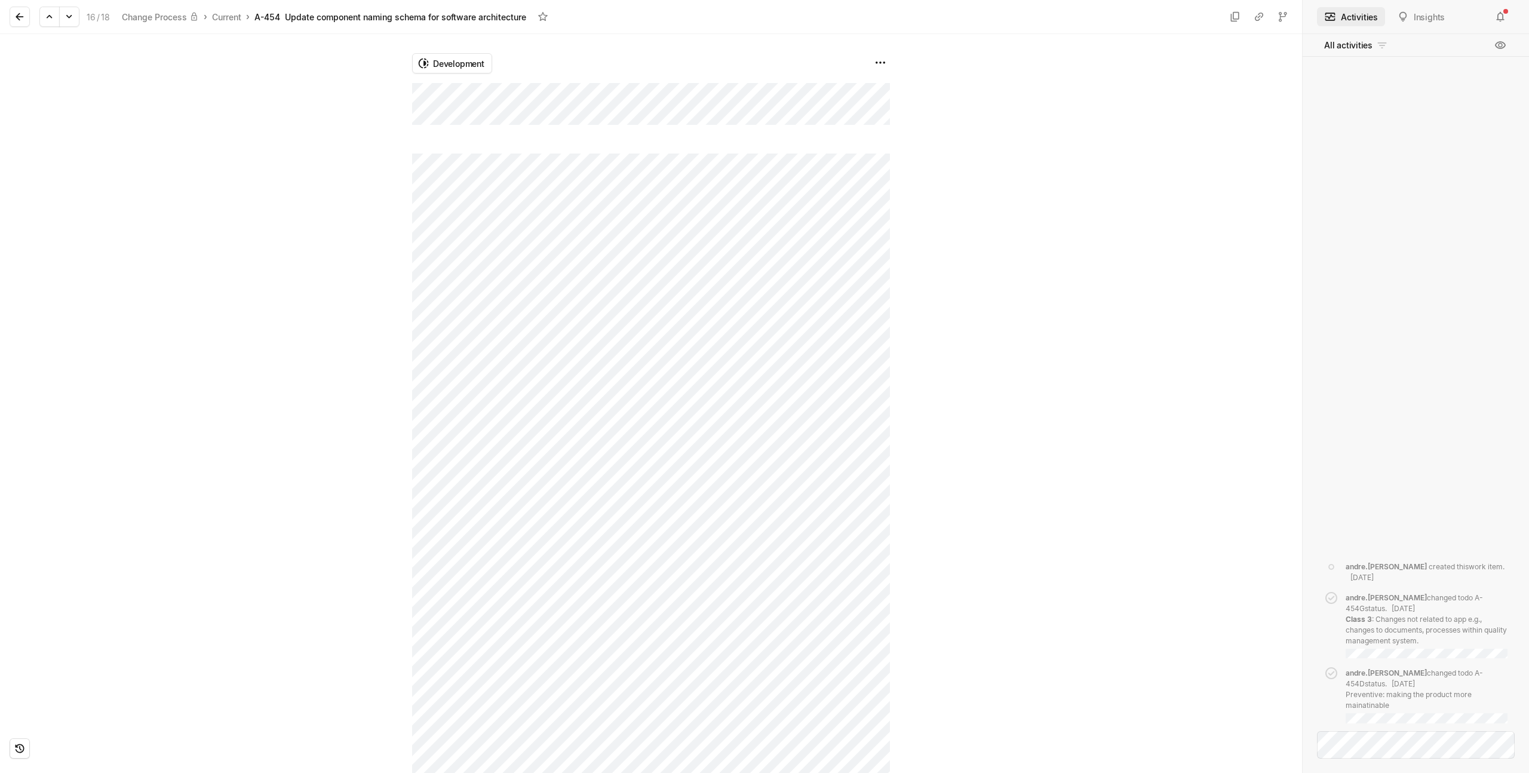
click at [403, 91] on div "Development" at bounding box center [651, 403] width 1302 height 739
click at [405, 90] on div "Development" at bounding box center [651, 403] width 1302 height 739
click at [72, 16] on icon at bounding box center [69, 17] width 12 height 12
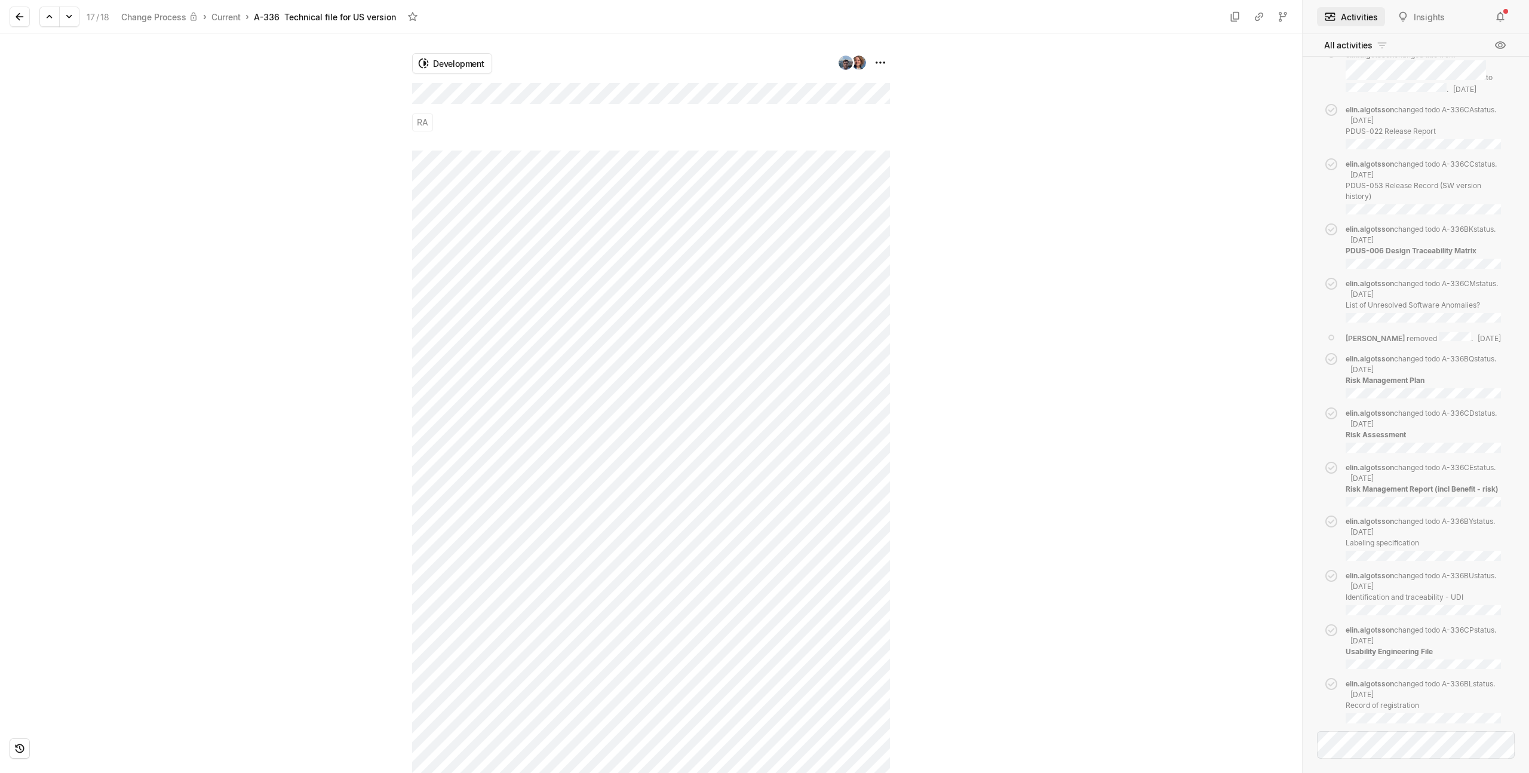
click at [408, 94] on div "Development RA" at bounding box center [651, 403] width 1302 height 739
click at [313, 151] on div at bounding box center [206, 403] width 412 height 739
click at [72, 19] on icon at bounding box center [69, 17] width 12 height 12
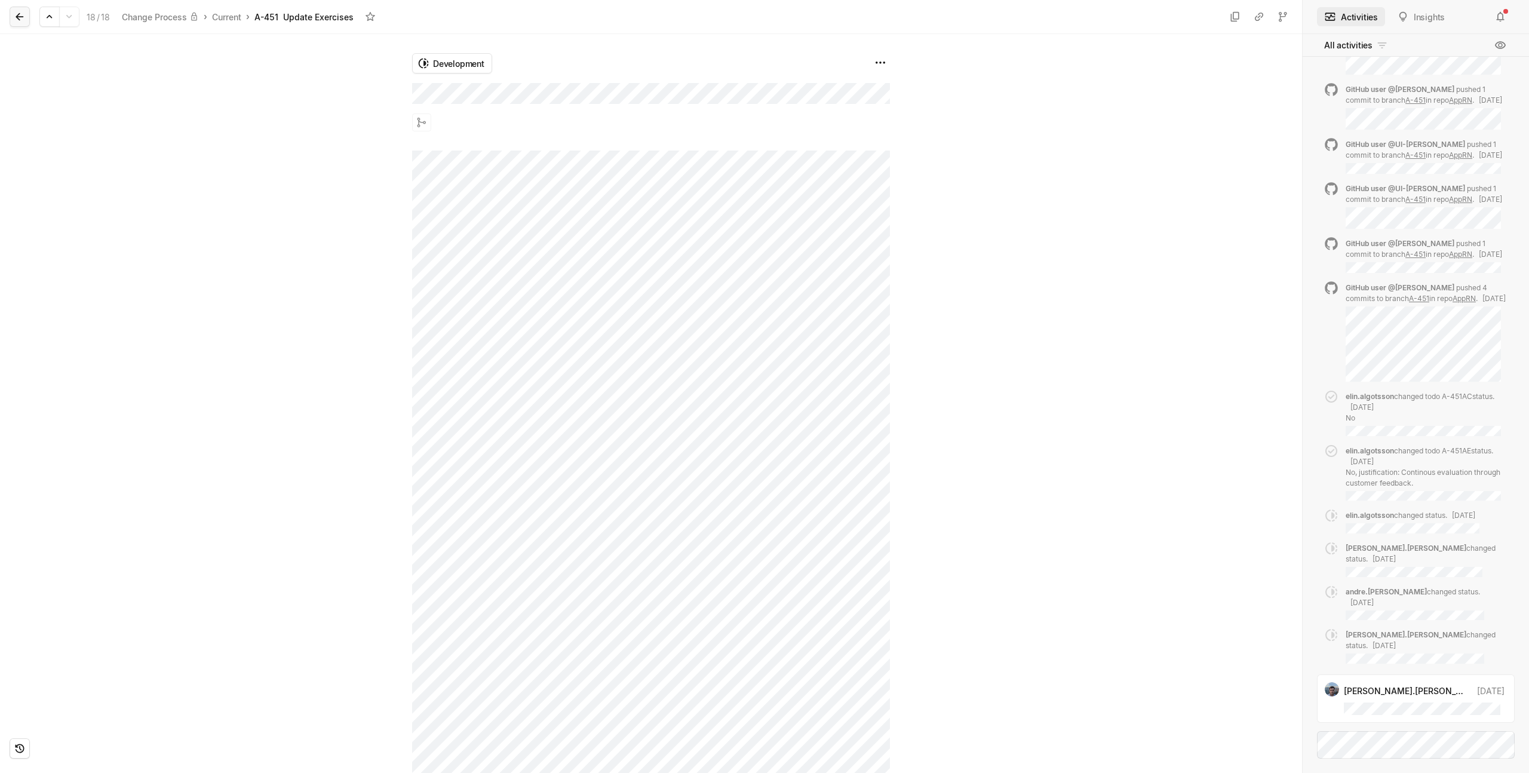
click at [19, 19] on icon at bounding box center [20, 17] width 8 height 8
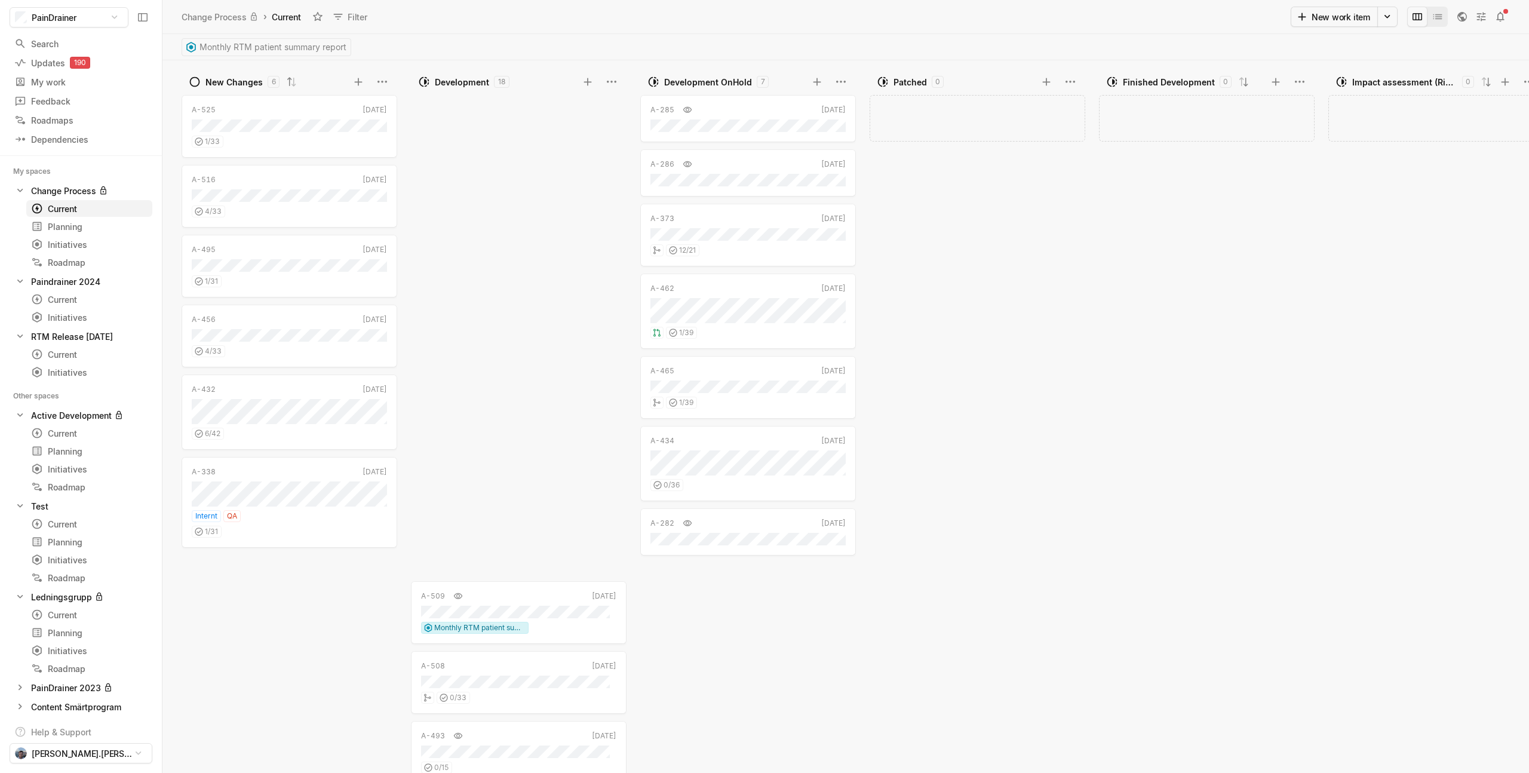
scroll to position [614, 0]
click at [1326, 190] on div "Impact assessment (Risk/RA/QA) 0 Add work item" at bounding box center [1435, 422] width 229 height 700
